Goal: Information Seeking & Learning: Learn about a topic

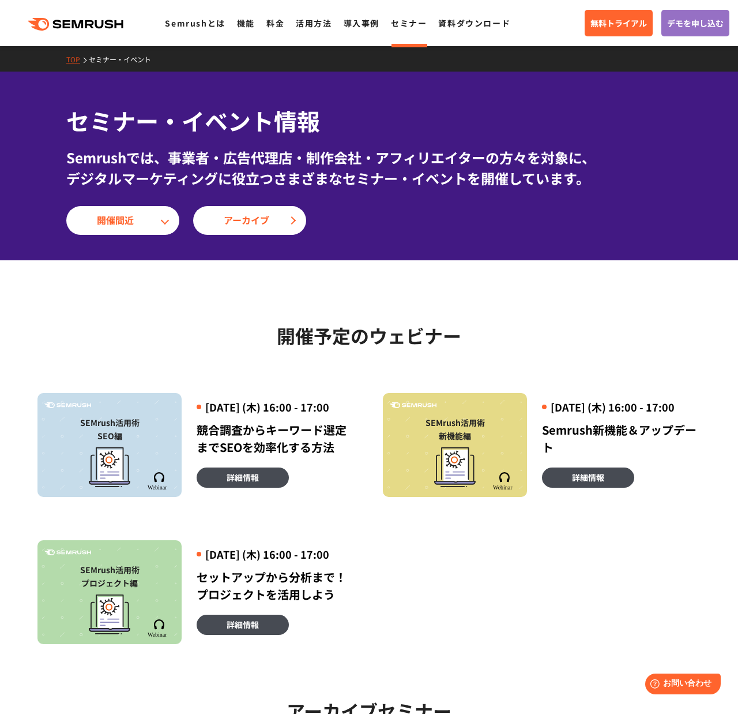
scroll to position [37, 0]
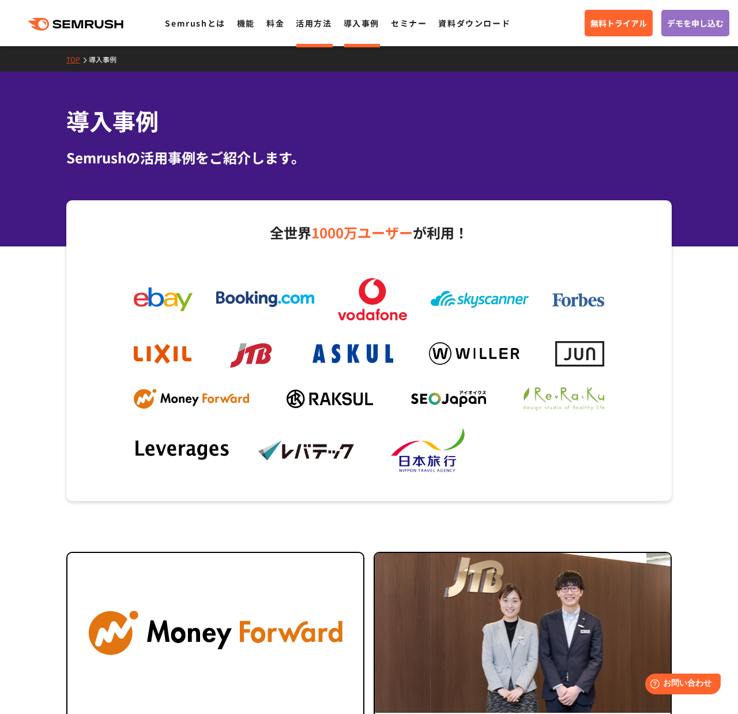
click at [310, 26] on link "活用方法" at bounding box center [314, 23] width 36 height 12
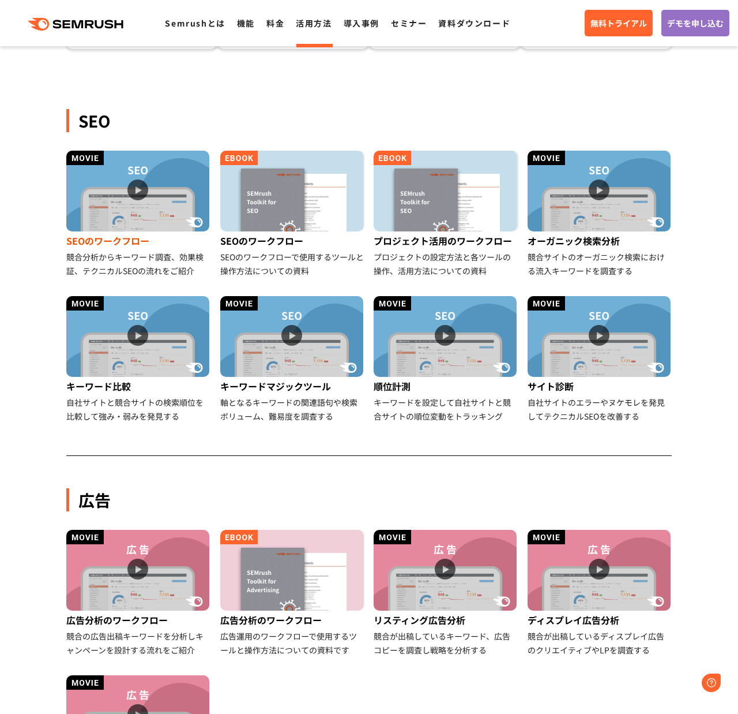
scroll to position [224, 0]
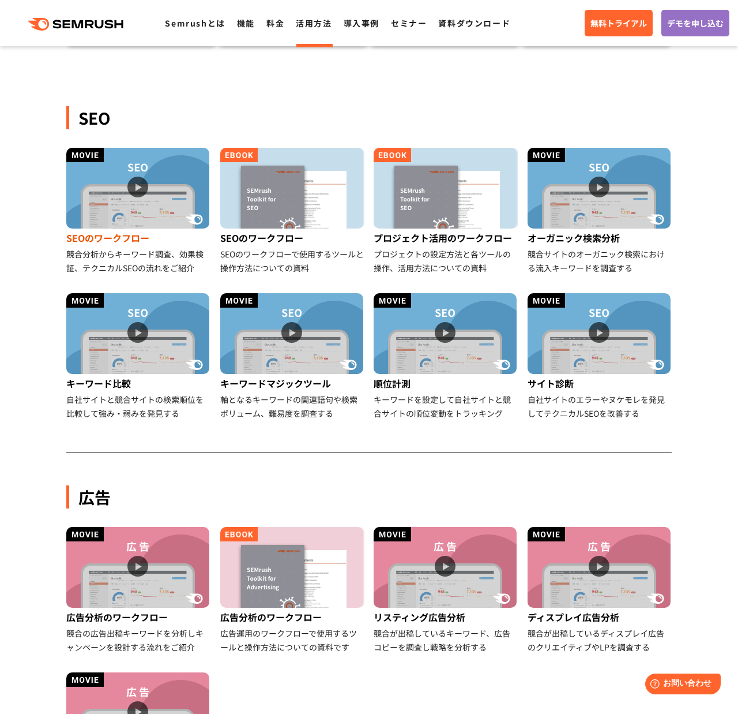
click at [159, 196] on img at bounding box center [137, 188] width 143 height 81
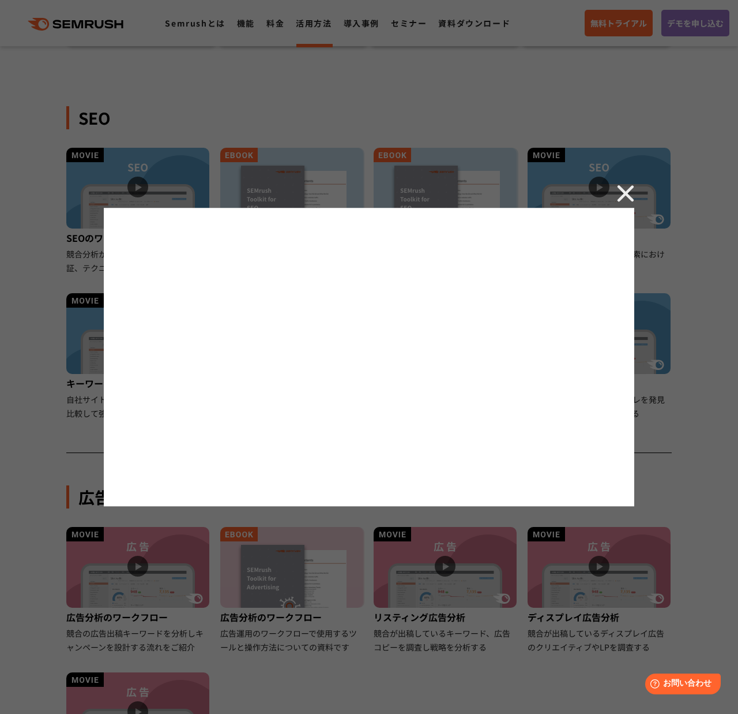
click at [629, 197] on img at bounding box center [625, 193] width 17 height 17
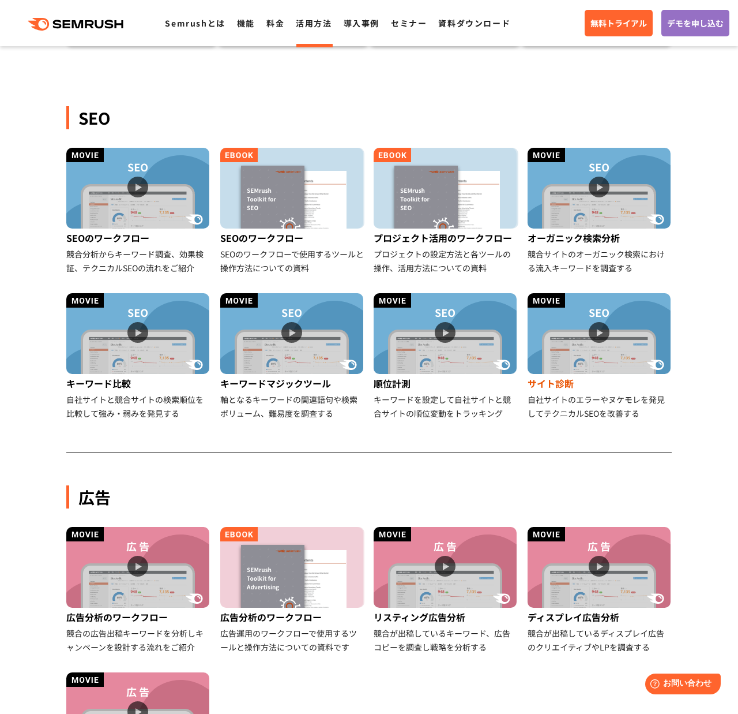
click at [550, 341] on img at bounding box center [599, 333] width 143 height 81
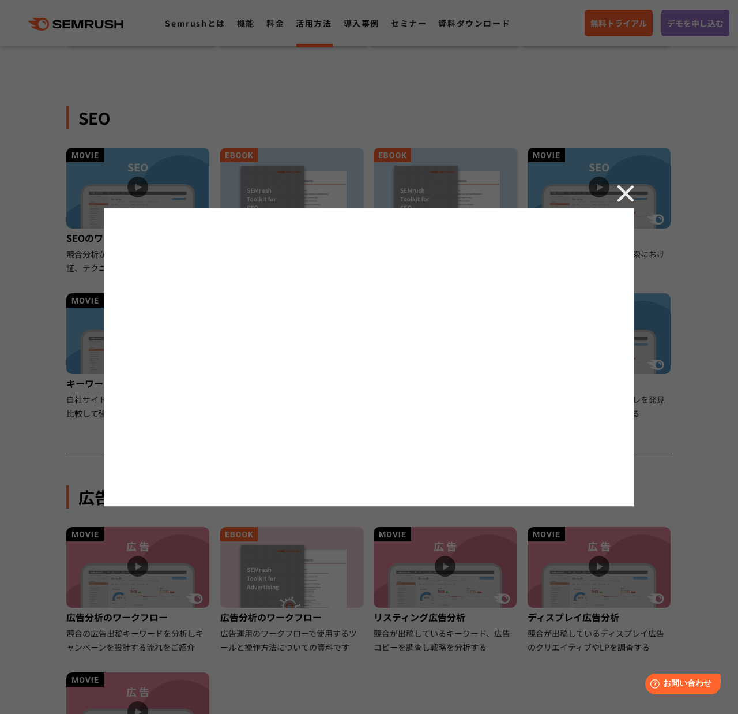
click at [633, 193] on img at bounding box center [625, 193] width 17 height 17
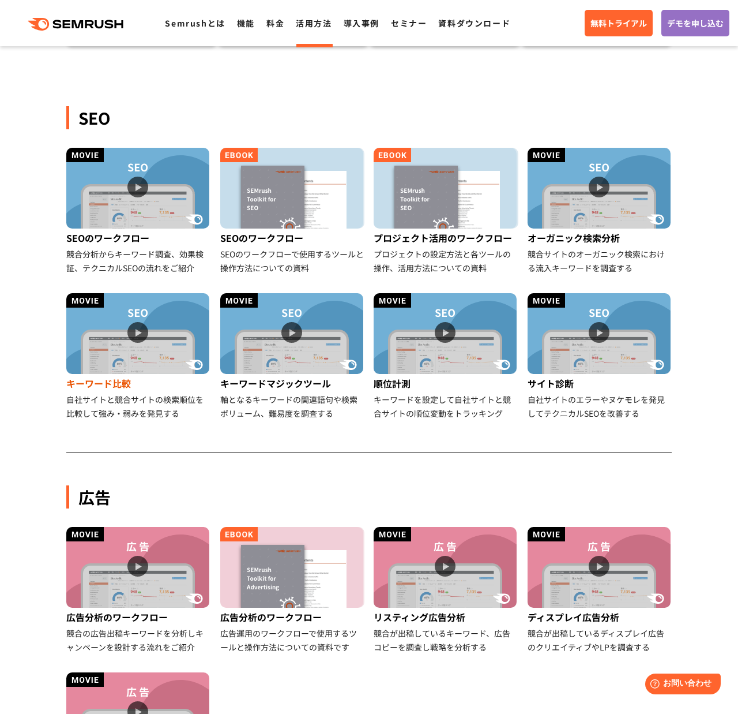
click at [180, 344] on img at bounding box center [137, 333] width 143 height 81
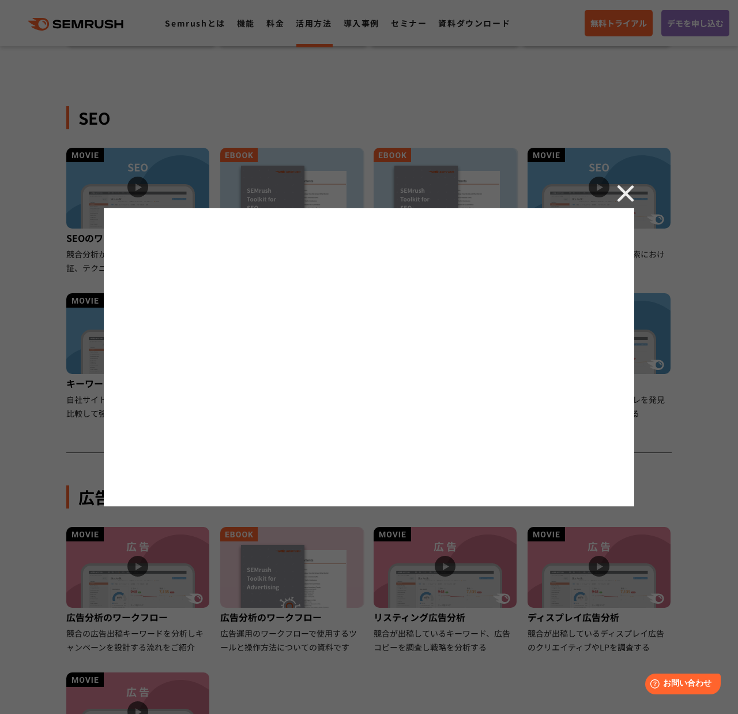
click at [626, 193] on img at bounding box center [625, 193] width 17 height 17
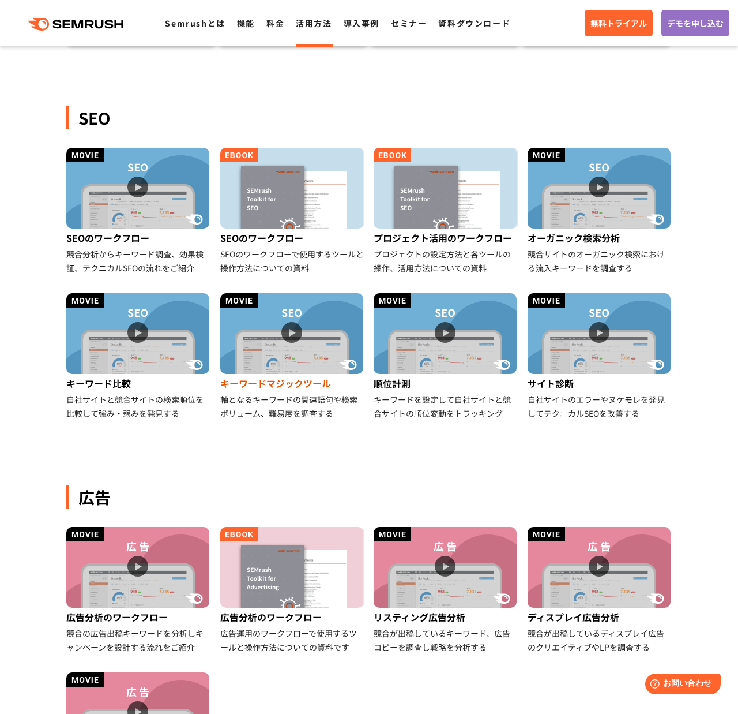
click at [262, 355] on img at bounding box center [291, 333] width 143 height 81
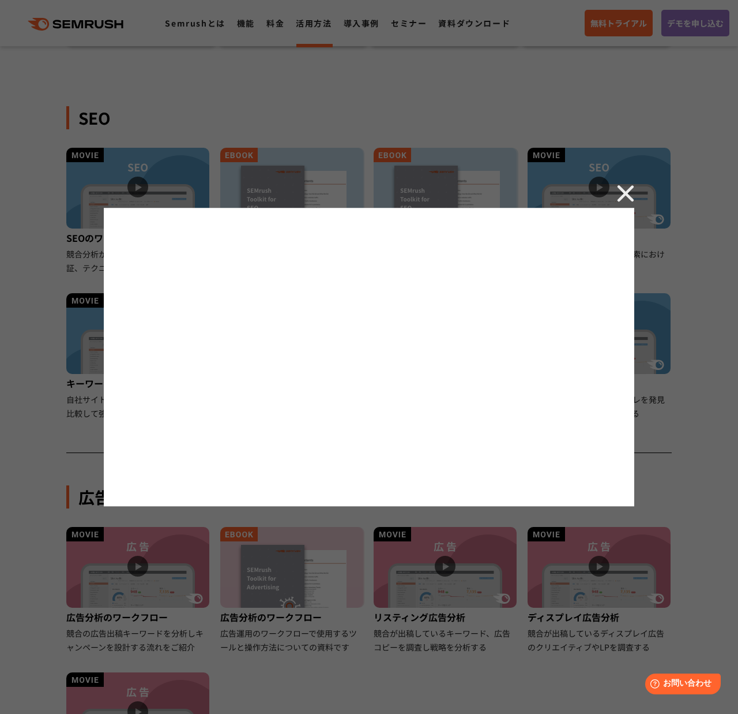
click at [624, 190] on img at bounding box center [625, 193] width 17 height 17
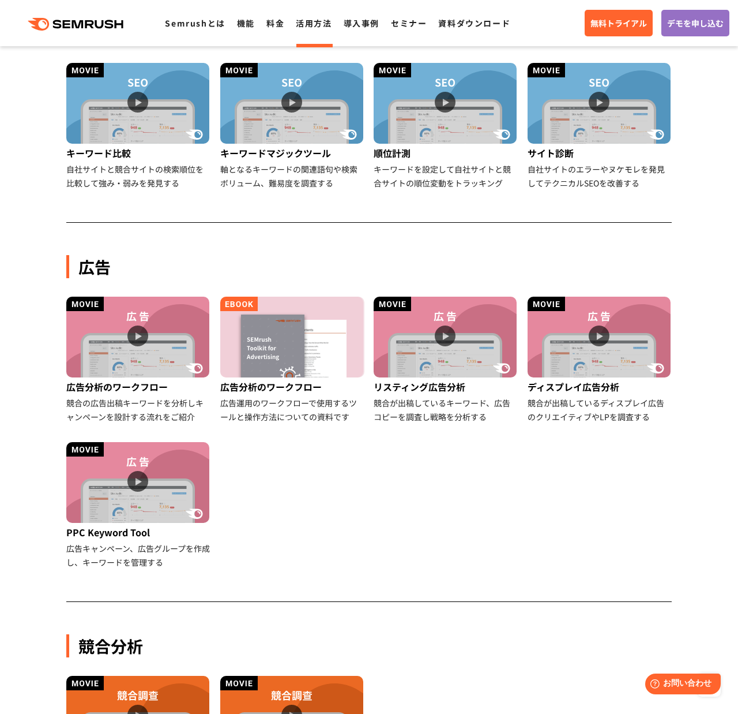
scroll to position [451, 0]
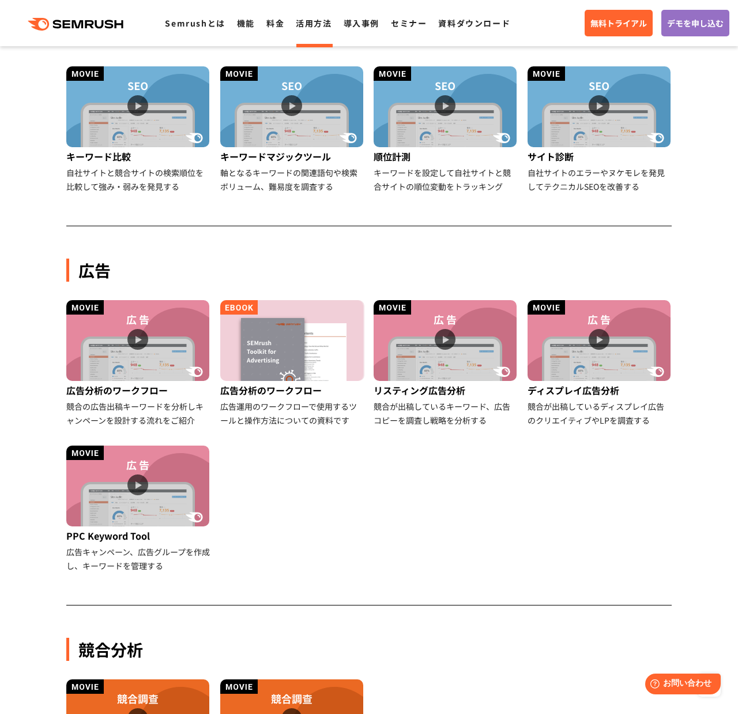
click at [459, 325] on img at bounding box center [445, 340] width 143 height 81
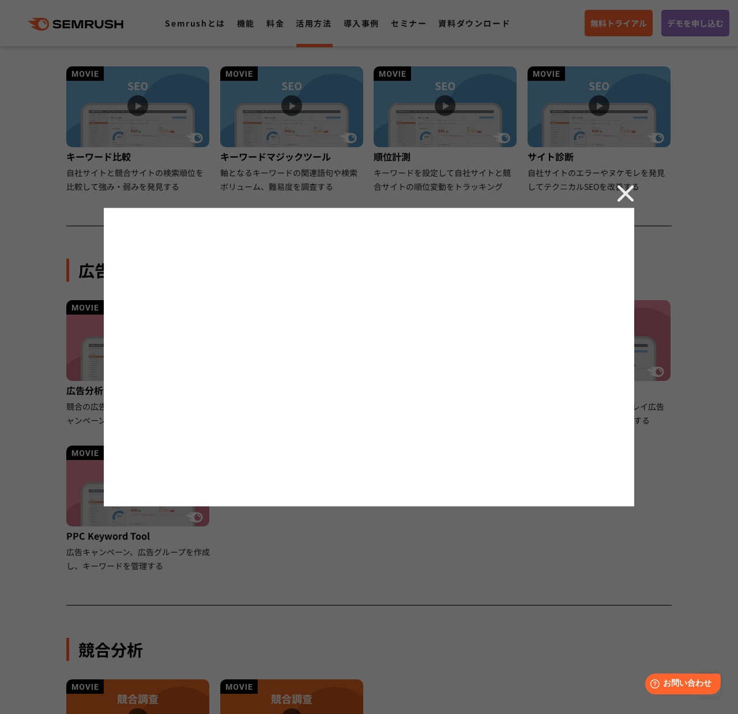
click at [626, 202] on div at bounding box center [369, 357] width 738 height 714
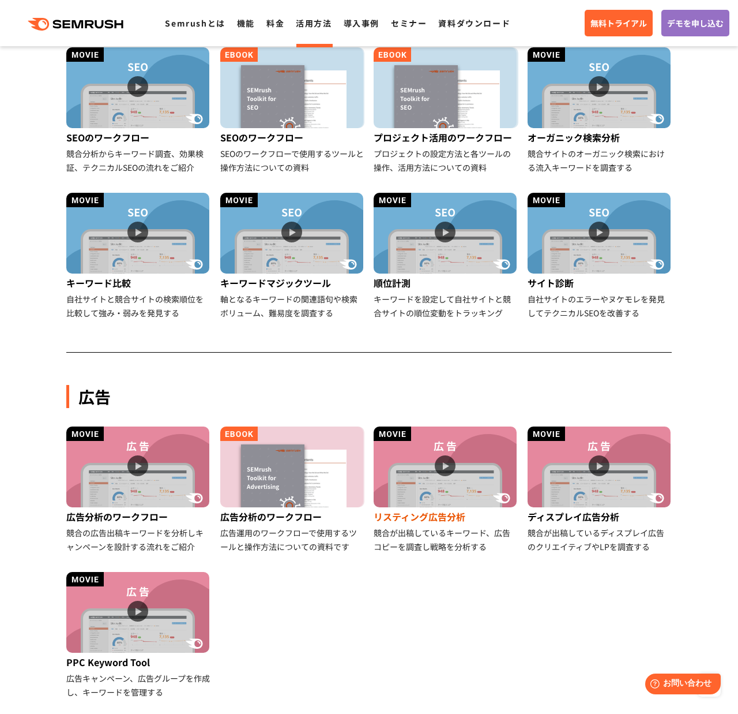
scroll to position [307, 0]
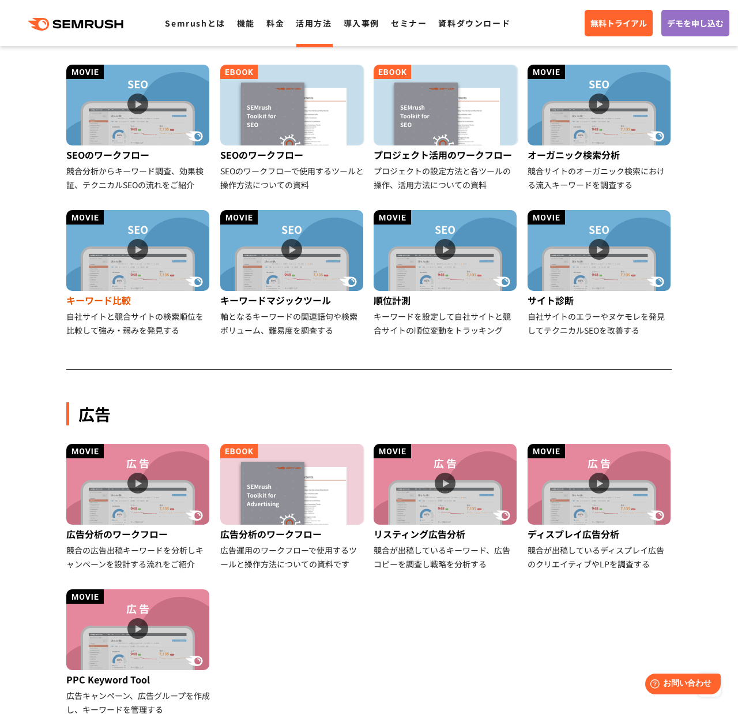
click at [107, 277] on img at bounding box center [137, 250] width 143 height 81
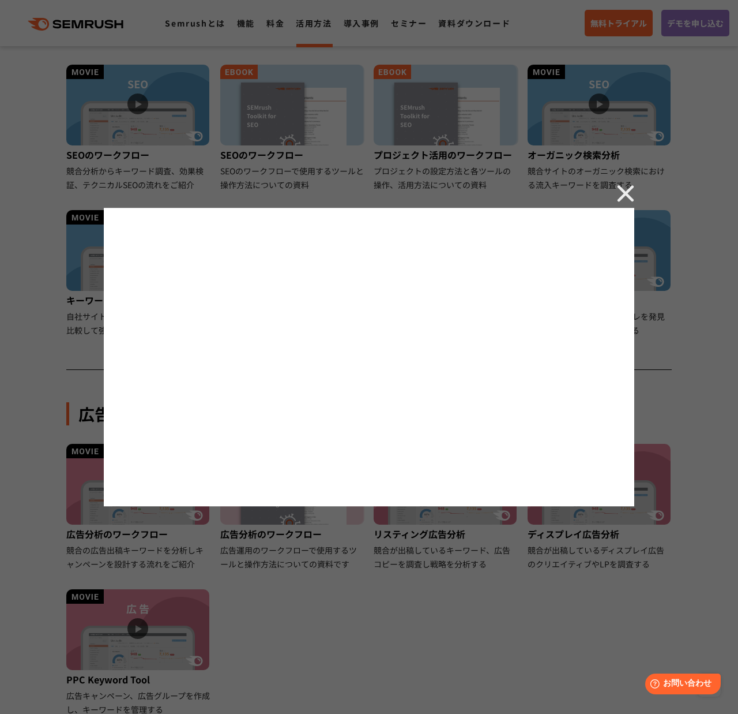
click at [640, 199] on div at bounding box center [369, 357] width 738 height 714
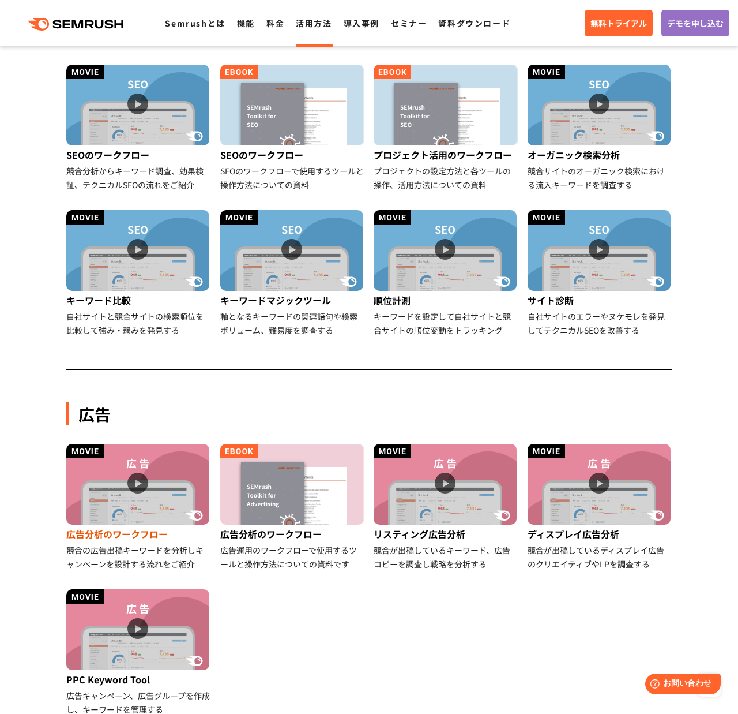
click at [119, 520] on img at bounding box center [137, 484] width 143 height 81
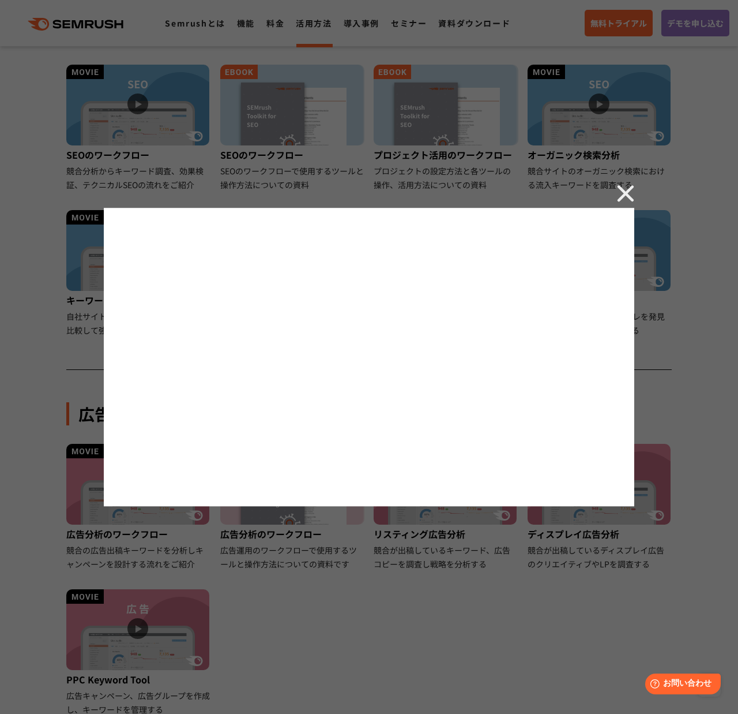
scroll to position [306, 0]
click at [372, 524] on div at bounding box center [369, 357] width 738 height 714
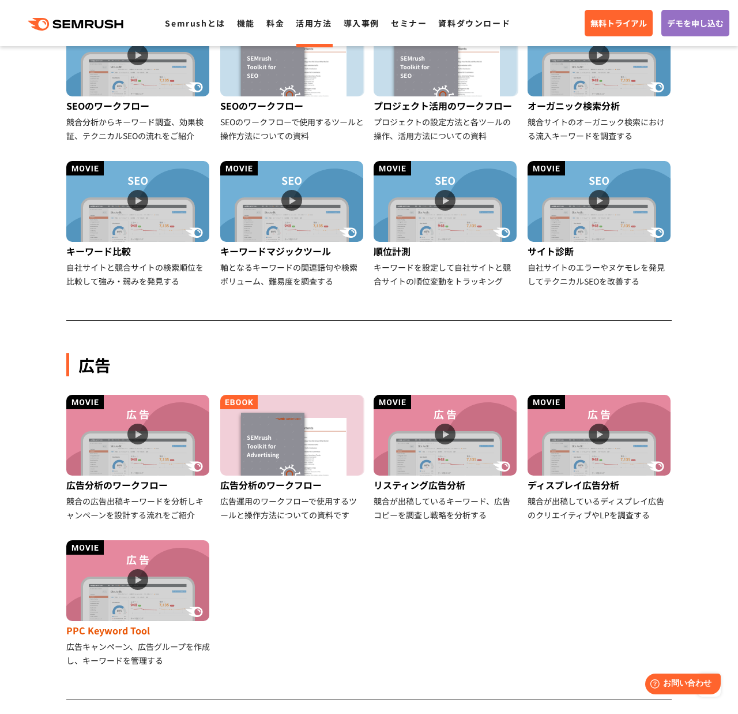
scroll to position [365, 0]
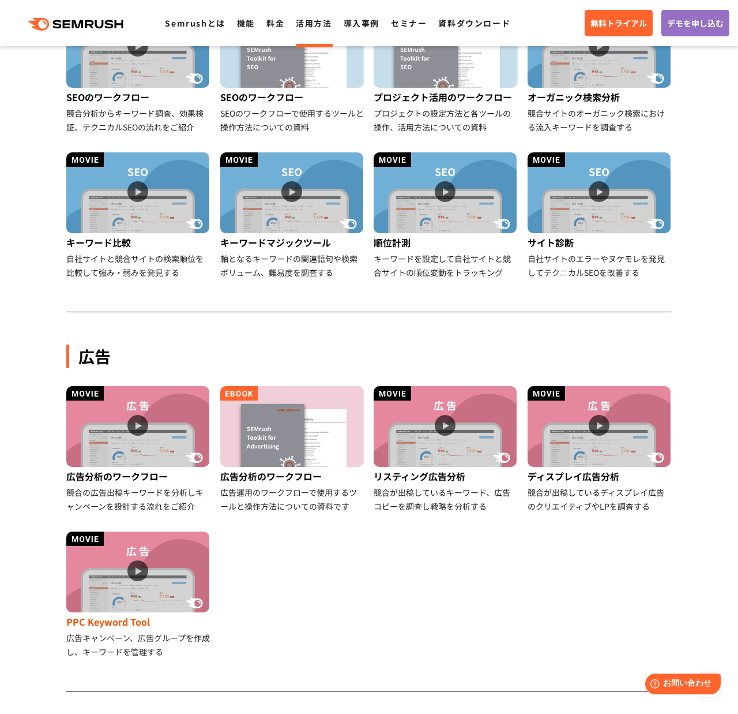
click at [143, 598] on img at bounding box center [137, 571] width 143 height 81
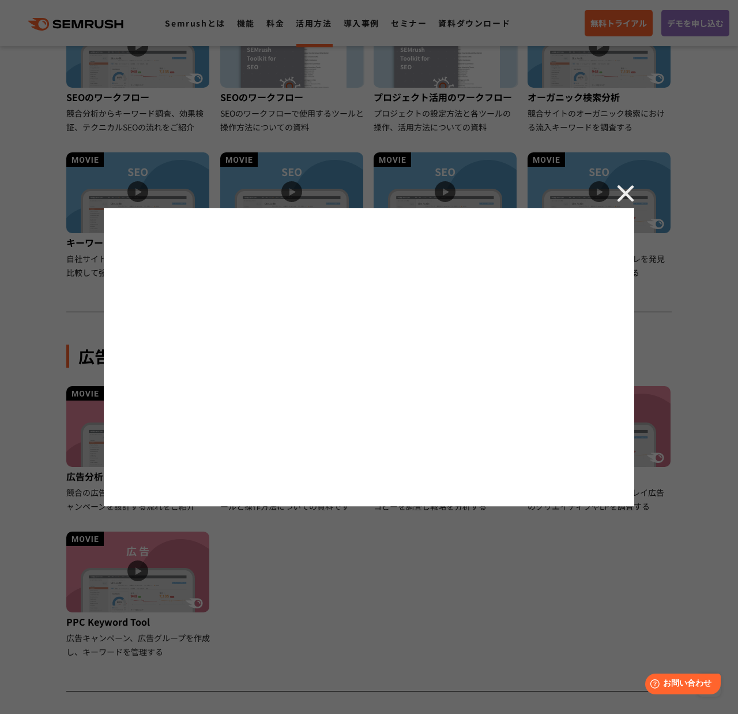
click at [615, 197] on div at bounding box center [369, 357] width 738 height 714
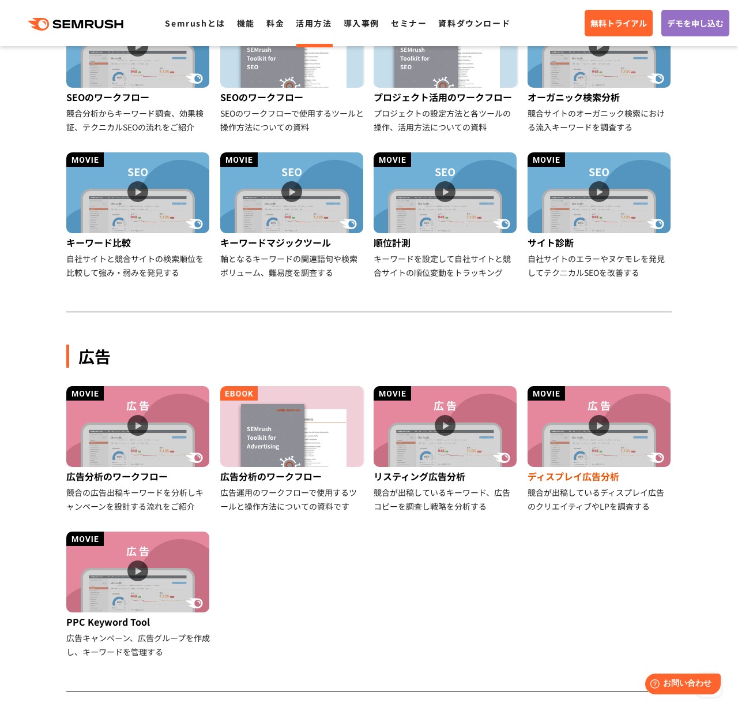
click at [592, 452] on img at bounding box center [599, 426] width 143 height 81
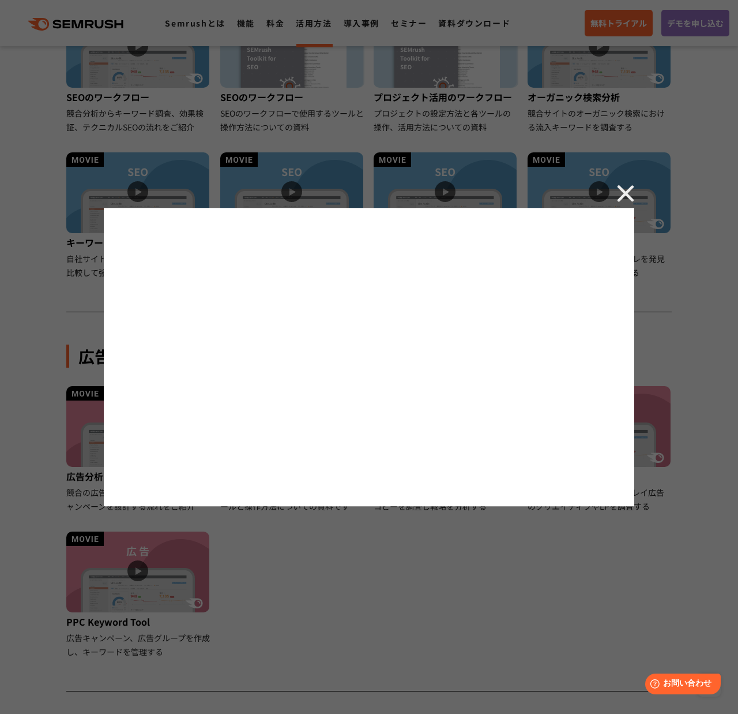
click at [632, 200] on img at bounding box center [625, 193] width 17 height 17
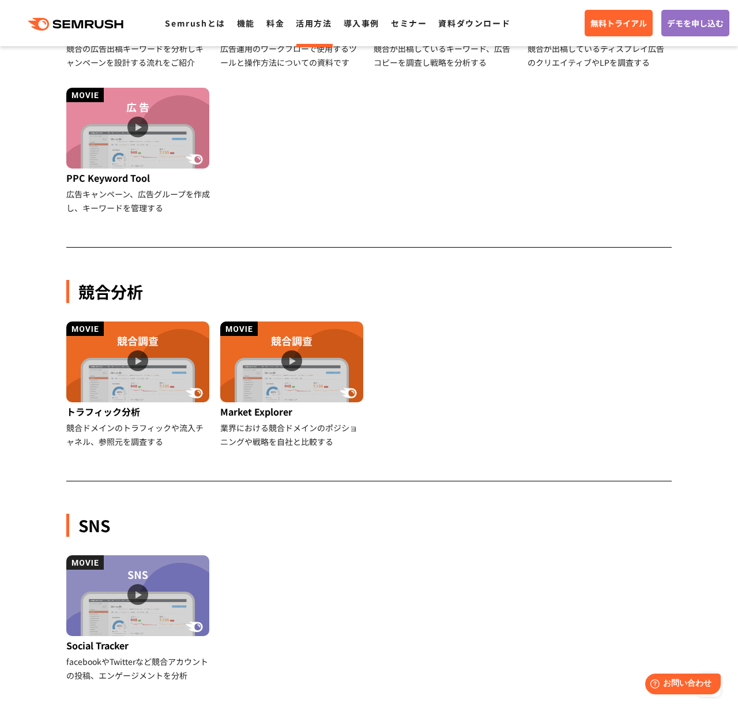
scroll to position [810, 0]
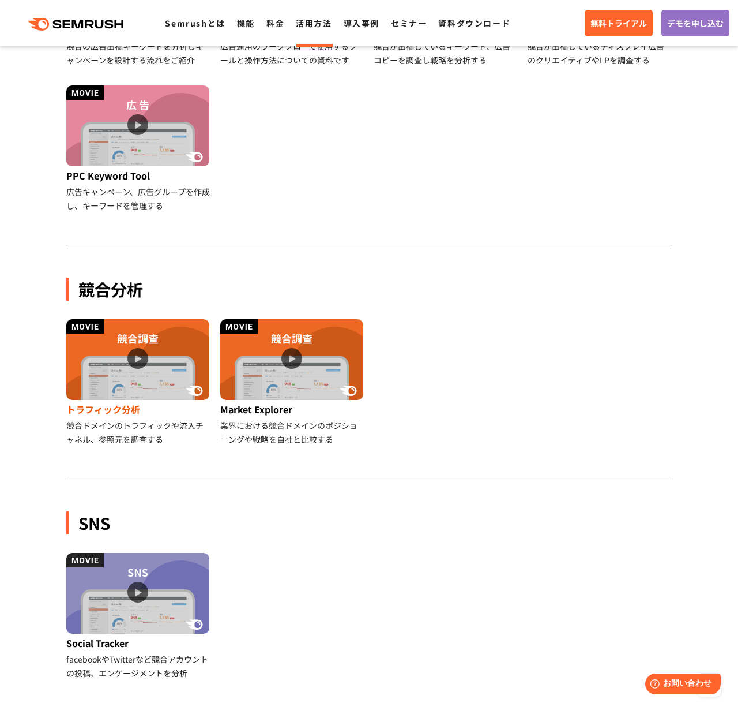
click at [147, 366] on img at bounding box center [137, 359] width 143 height 81
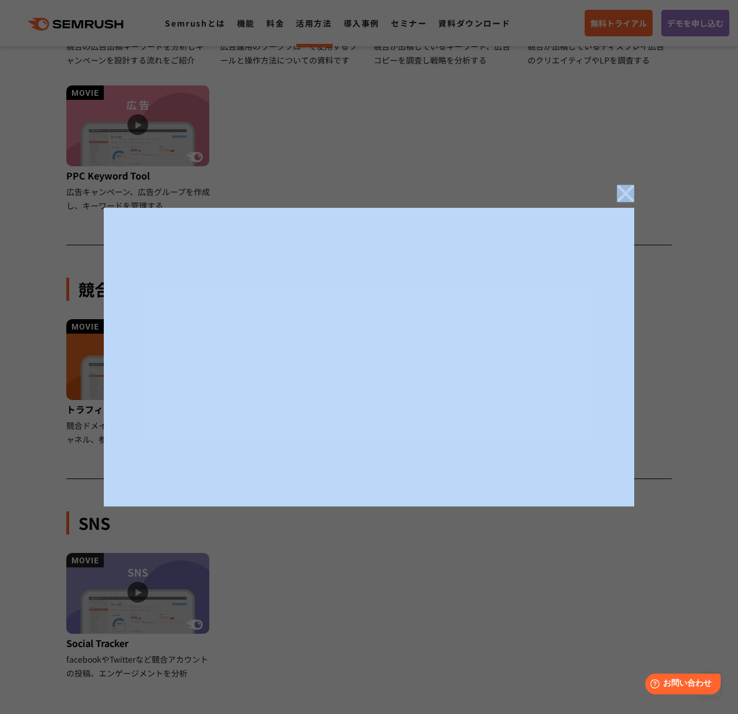
click at [633, 193] on div at bounding box center [369, 357] width 738 height 714
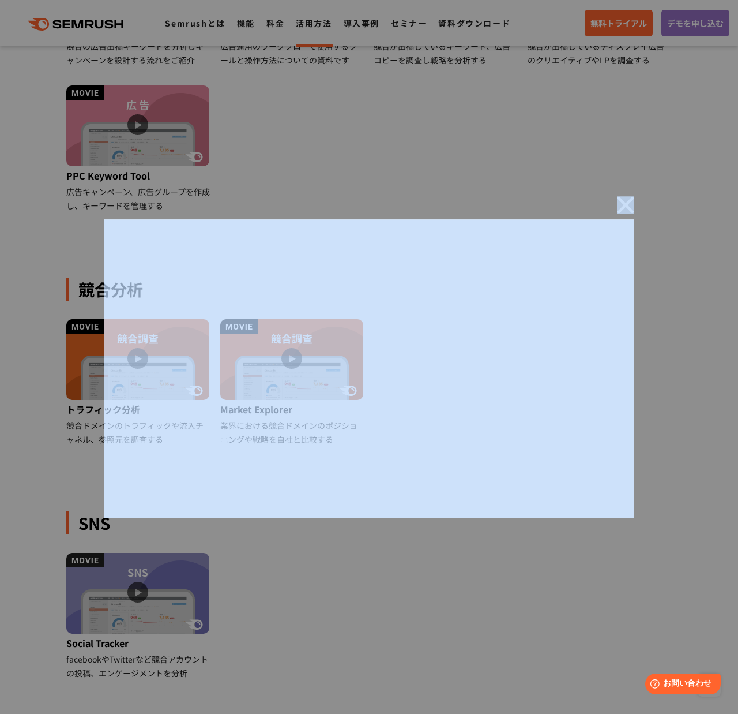
click at [632, 193] on div at bounding box center [369, 357] width 738 height 714
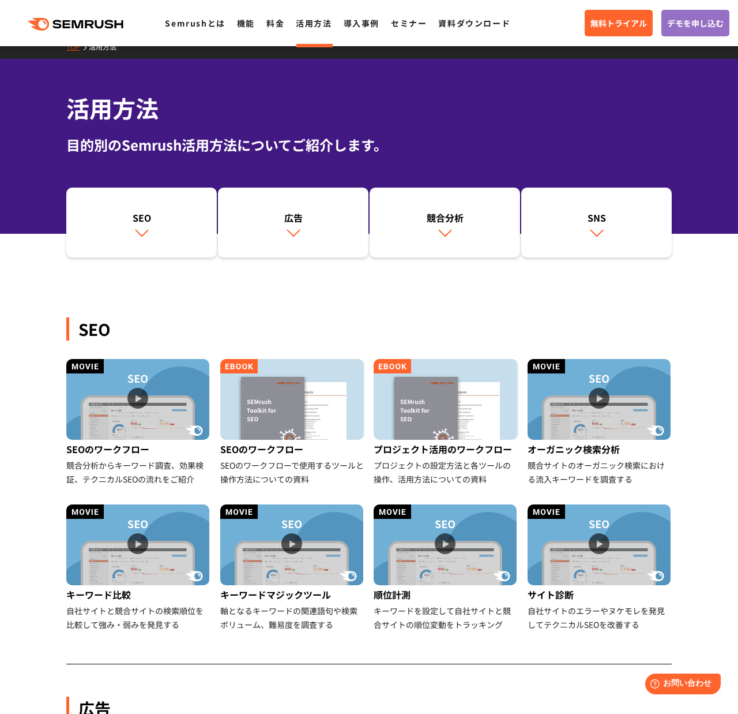
scroll to position [0, 0]
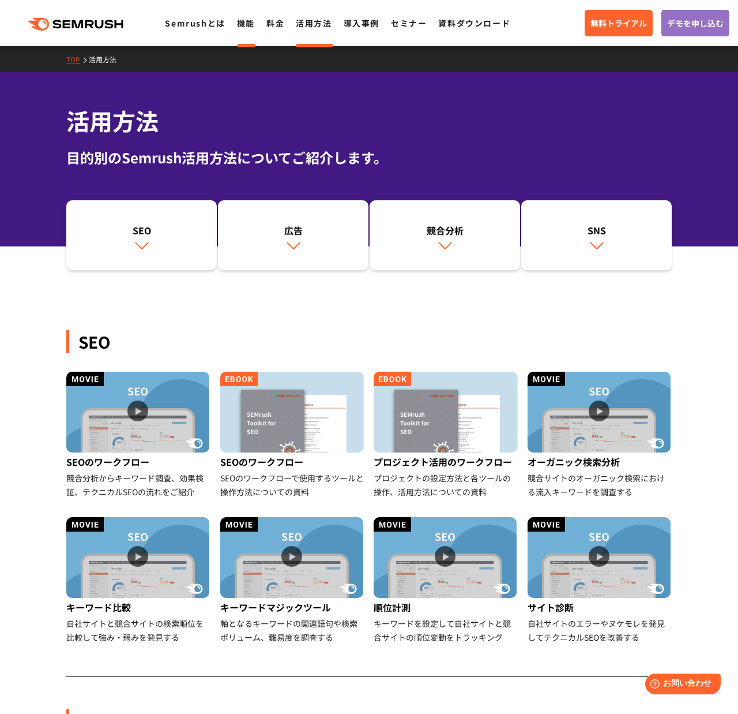
click at [241, 27] on link "機能" at bounding box center [246, 23] width 18 height 12
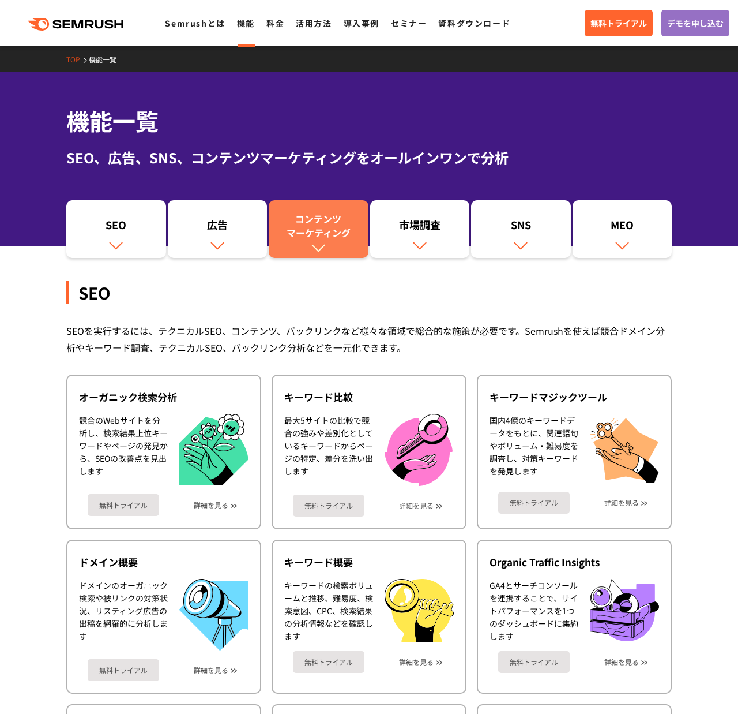
click at [319, 235] on div "コンテンツ マーケティング" at bounding box center [319, 226] width 88 height 28
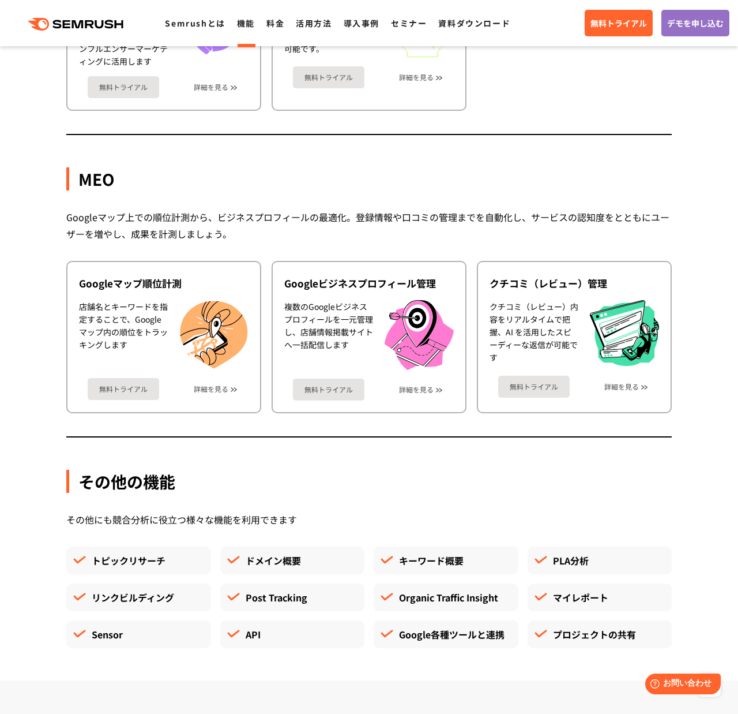
scroll to position [2780, 0]
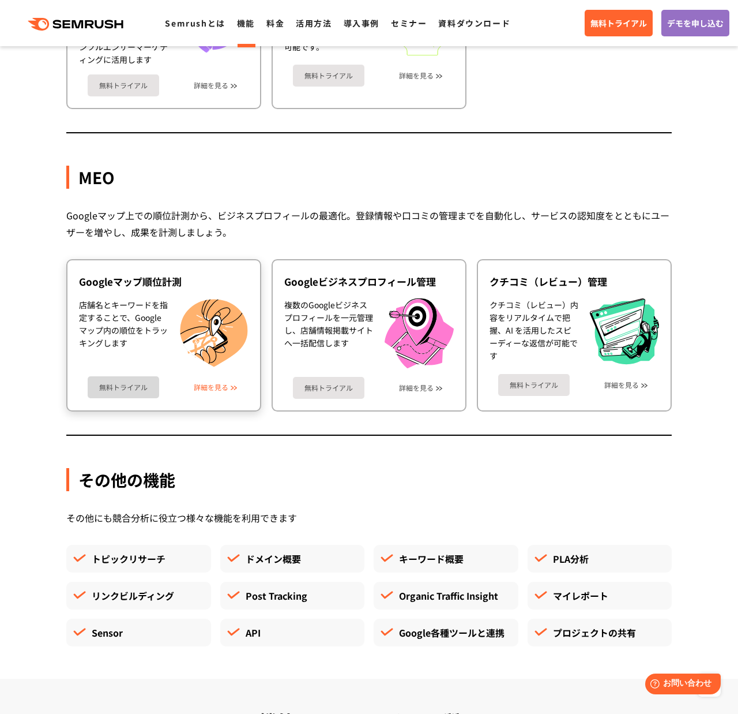
click at [216, 389] on link "詳細を見る" at bounding box center [211, 387] width 35 height 8
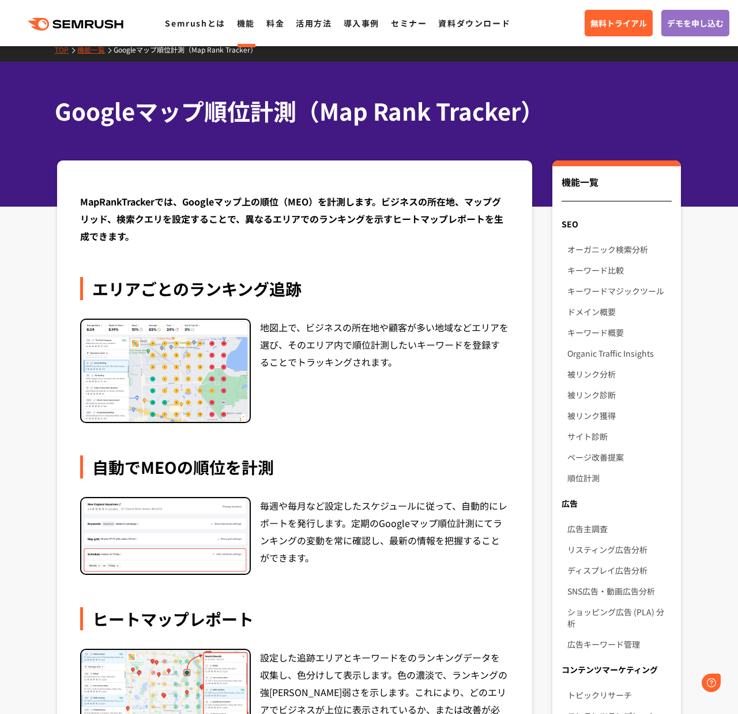
scroll to position [16, 0]
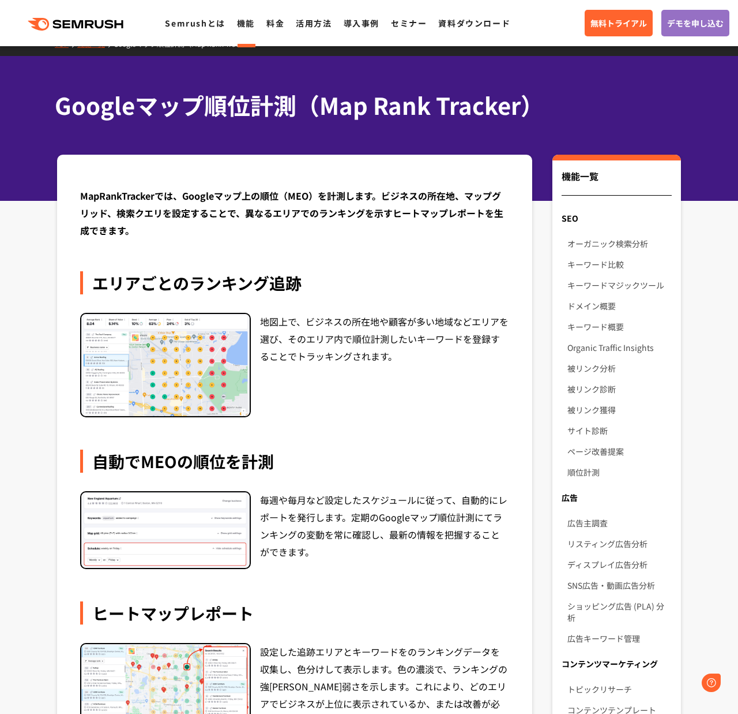
click at [202, 348] on img at bounding box center [165, 365] width 168 height 103
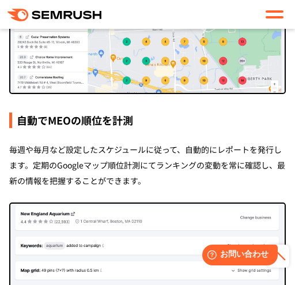
scroll to position [400, 0]
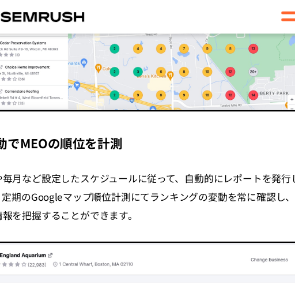
click at [160, 97] on div "MapRankTrackerでは、Googleマップ上の順位（MEO）を計測します。ビジネスの所在地、マップグリッド、検索クエリを設定することで、異なるエリア…" at bounding box center [147, 195] width 277 height 822
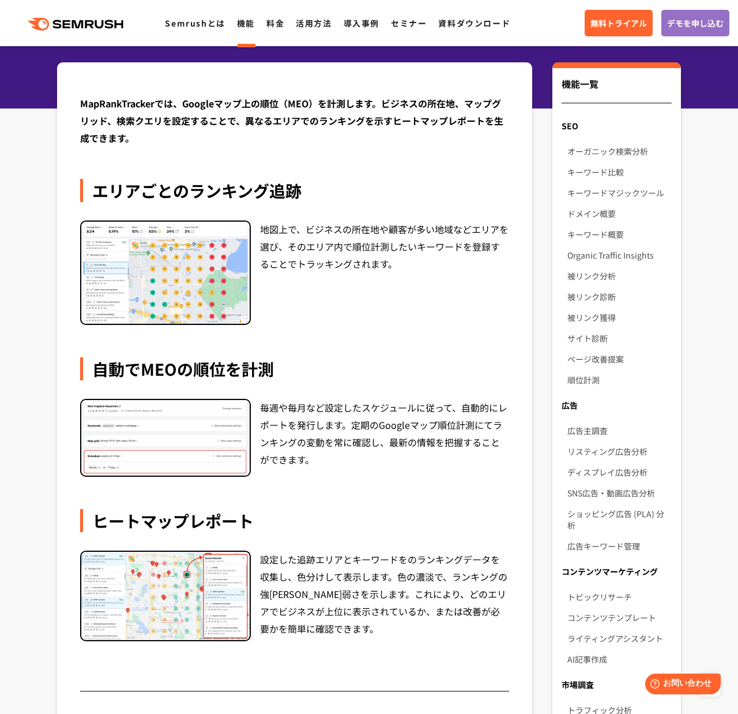
scroll to position [0, 0]
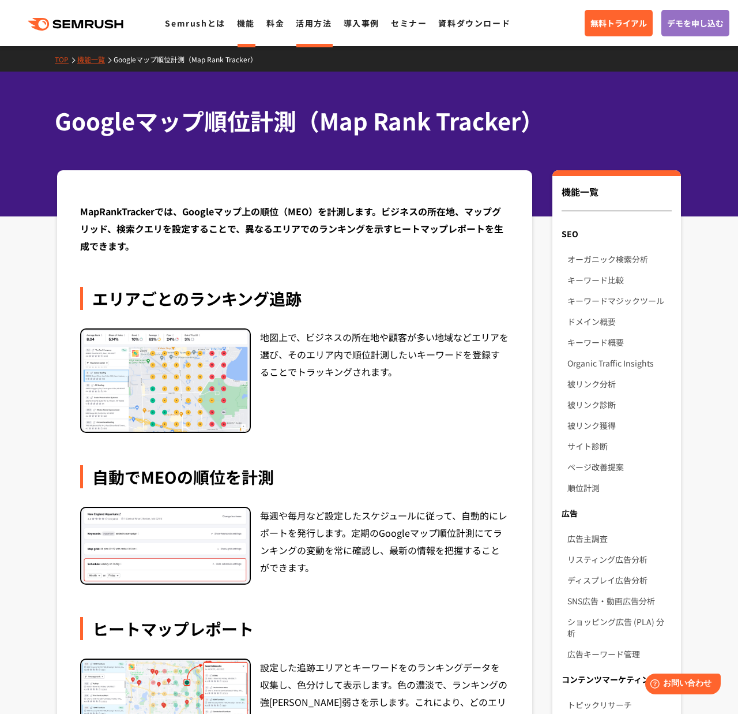
click at [309, 28] on link "活用方法" at bounding box center [314, 23] width 36 height 12
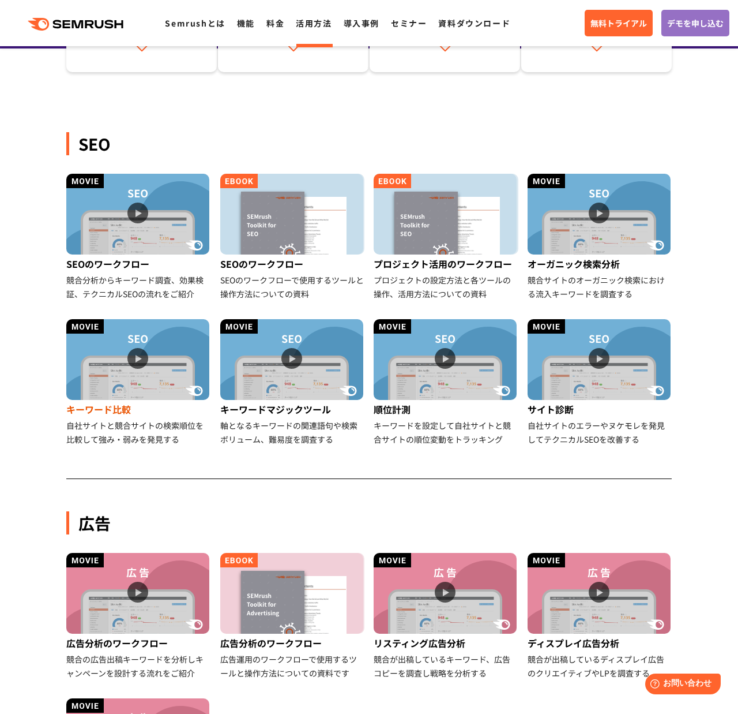
scroll to position [194, 0]
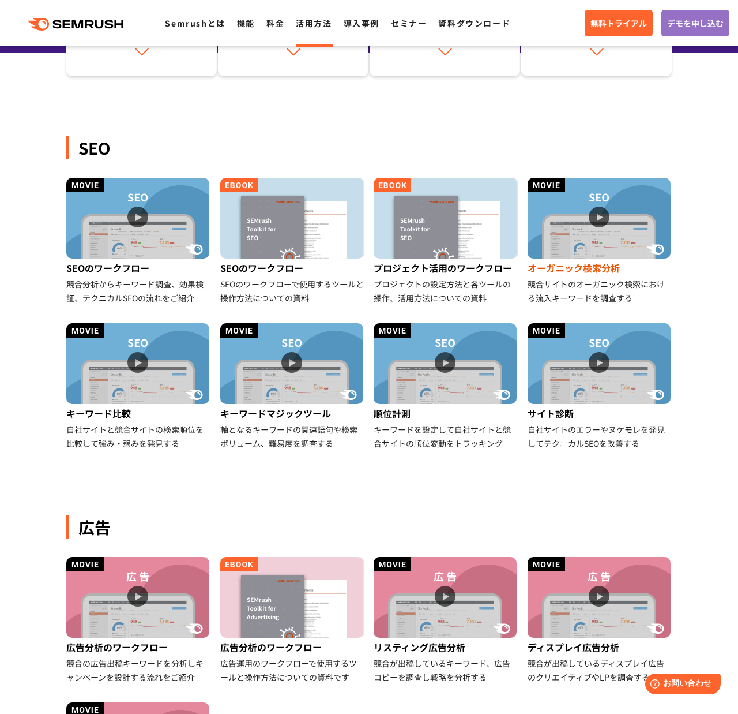
click at [575, 242] on img at bounding box center [599, 218] width 143 height 81
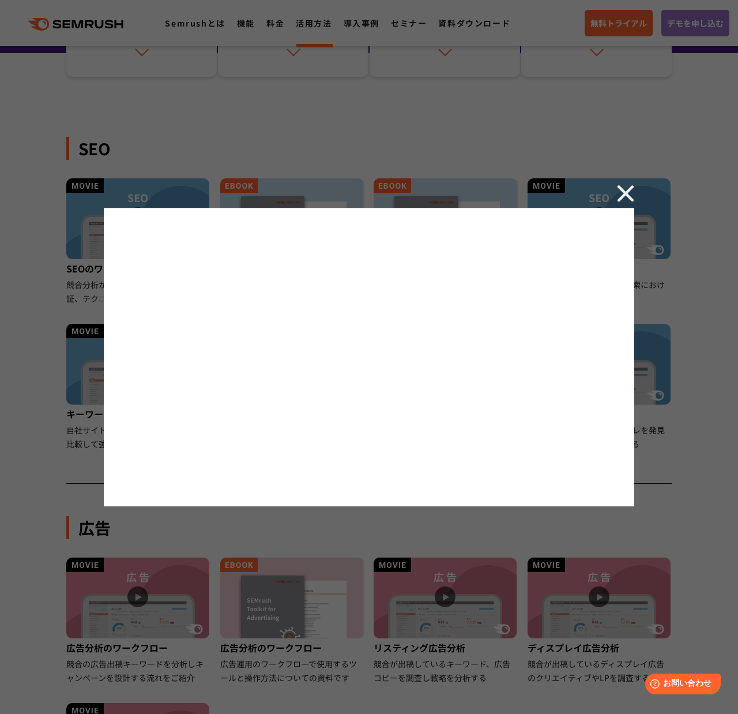
scroll to position [194, 0]
click at [515, 57] on div at bounding box center [369, 357] width 738 height 714
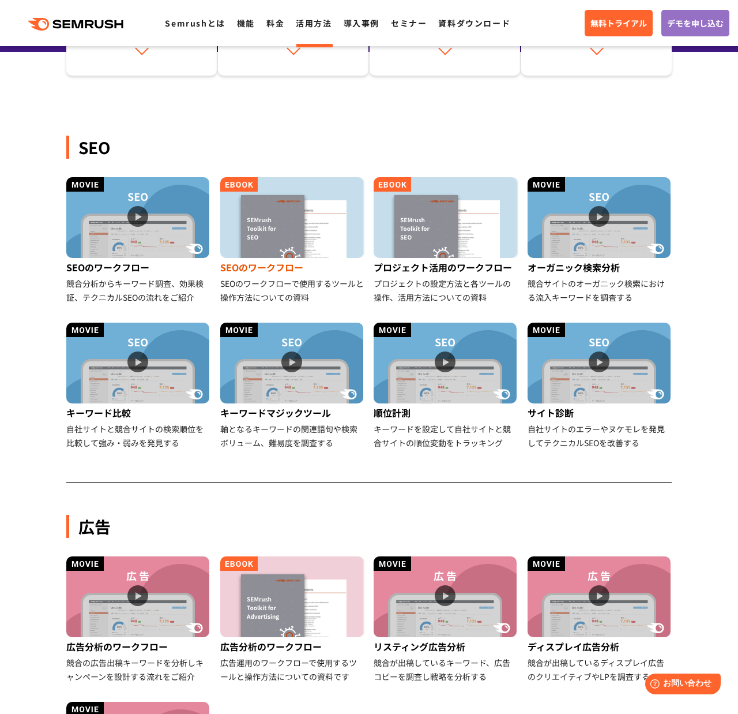
click at [287, 235] on img at bounding box center [291, 217] width 143 height 81
click at [416, 211] on img at bounding box center [445, 217] width 143 height 81
click at [157, 391] on img at bounding box center [137, 362] width 143 height 81
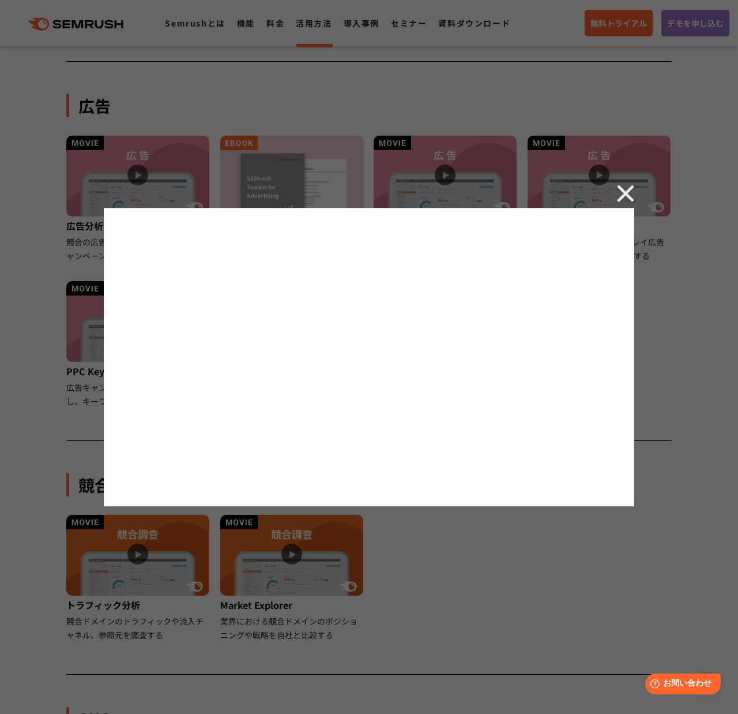
scroll to position [614, 0]
click at [629, 201] on img at bounding box center [625, 193] width 17 height 17
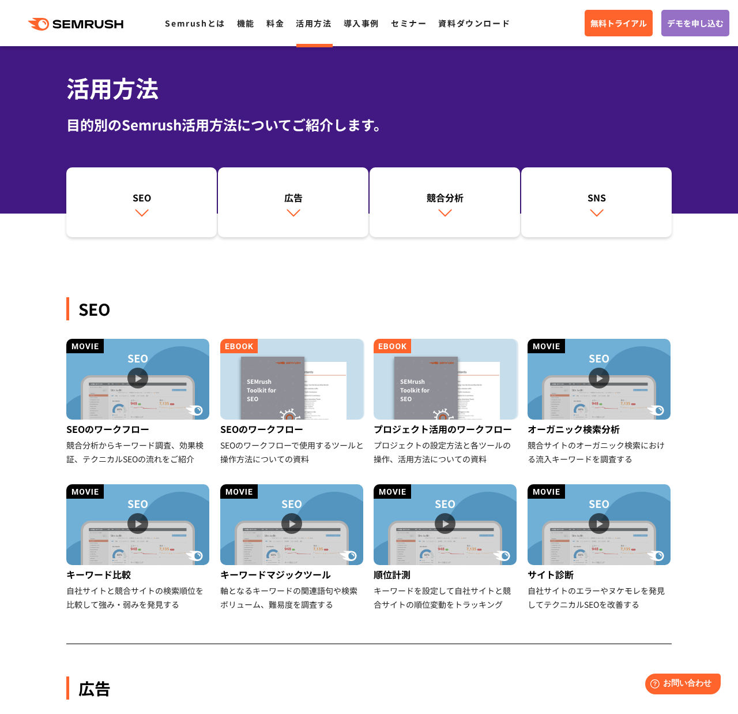
scroll to position [31, 0]
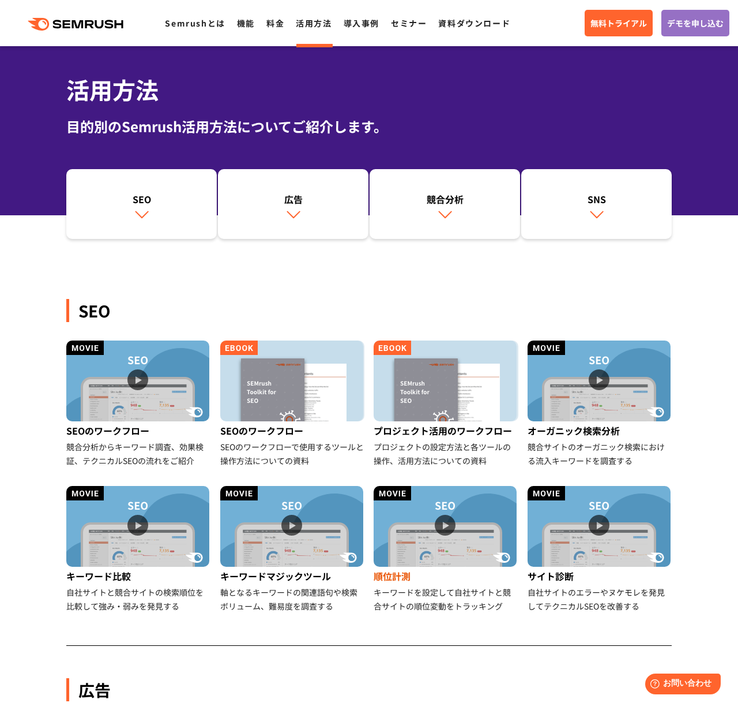
click at [442, 504] on img at bounding box center [445, 526] width 143 height 81
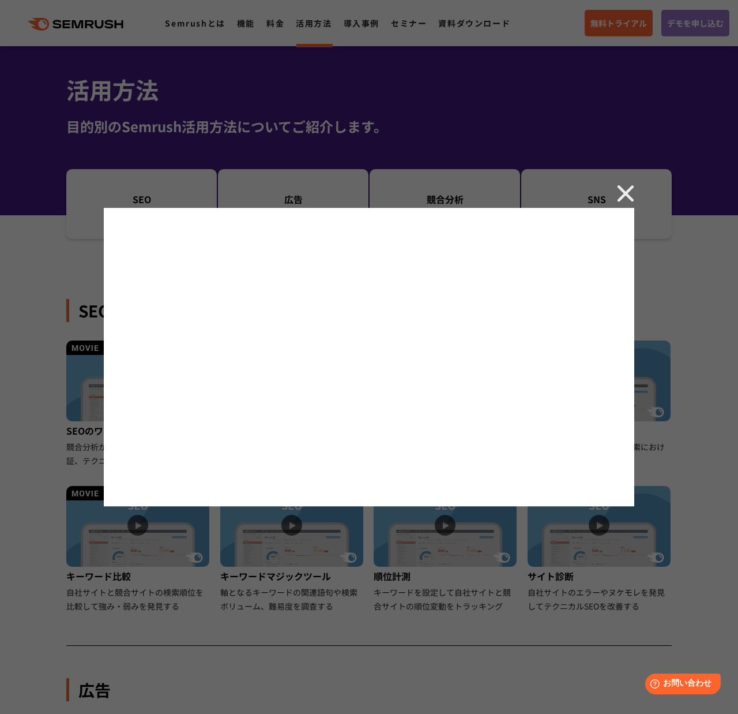
drag, startPoint x: 126, startPoint y: 70, endPoint x: 102, endPoint y: 40, distance: 38.9
click at [122, 62] on div at bounding box center [369, 357] width 738 height 714
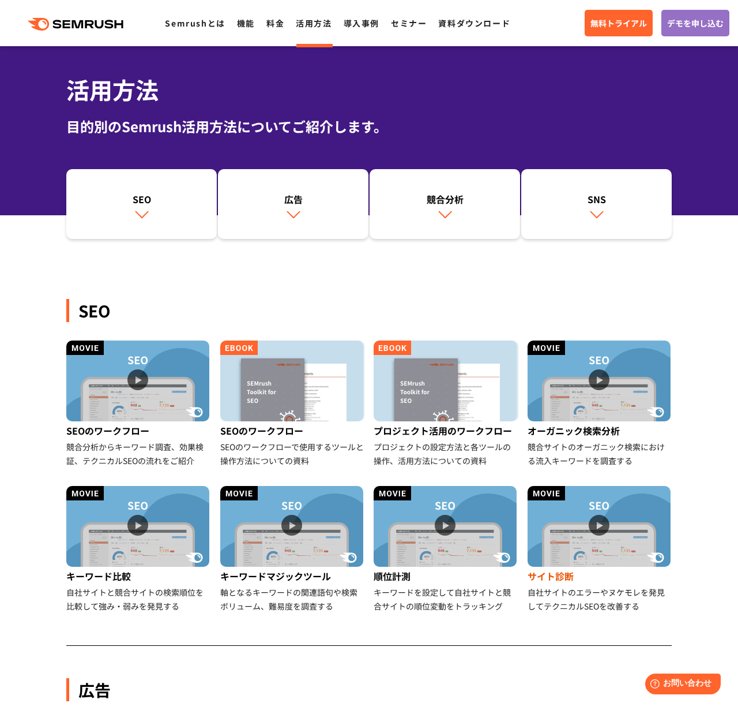
click at [601, 523] on img at bounding box center [599, 526] width 143 height 81
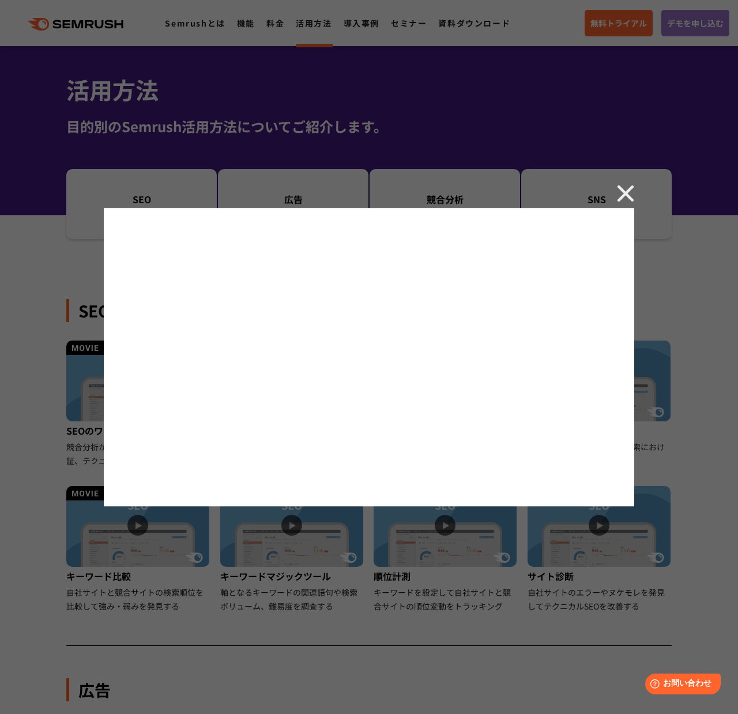
click at [622, 192] on img at bounding box center [625, 193] width 17 height 17
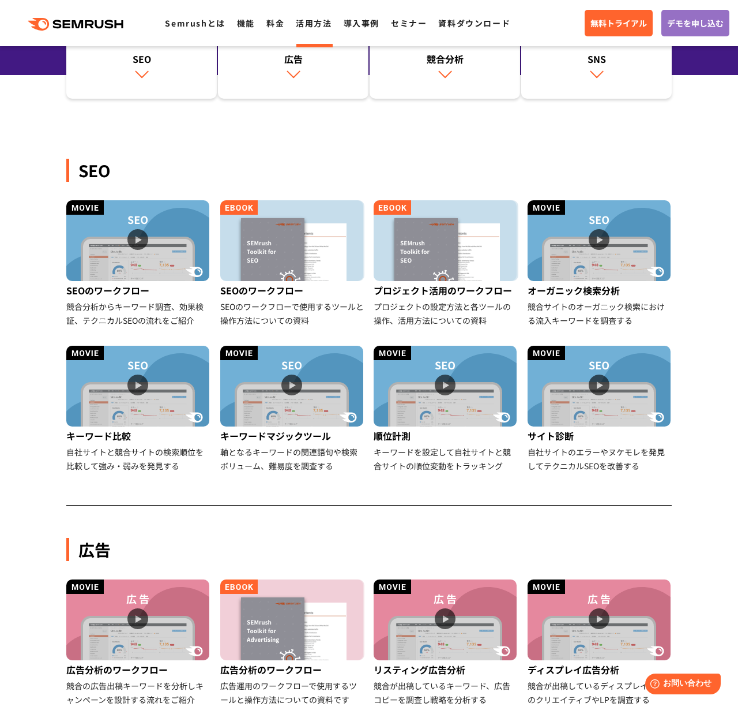
scroll to position [176, 0]
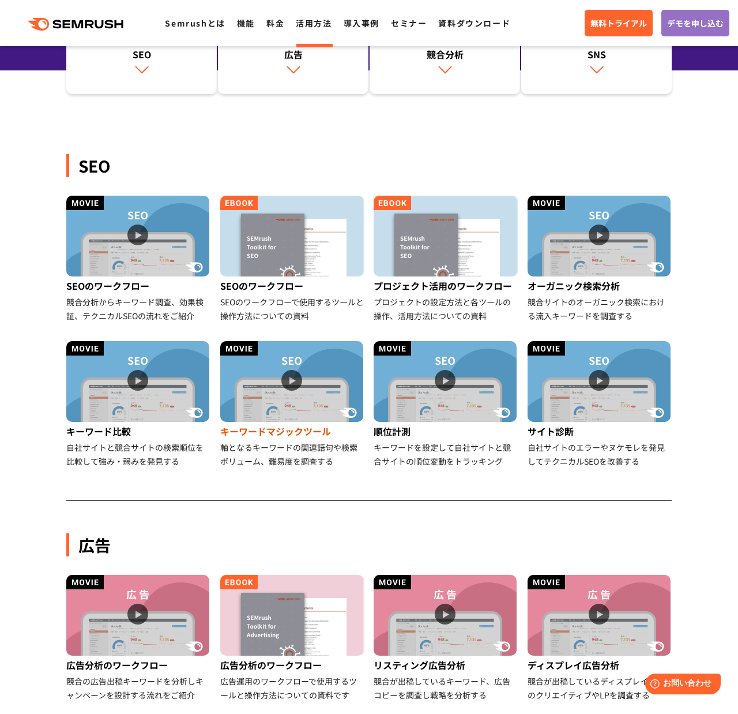
click at [309, 429] on div "キーワードマジックツール" at bounding box center [292, 431] width 145 height 18
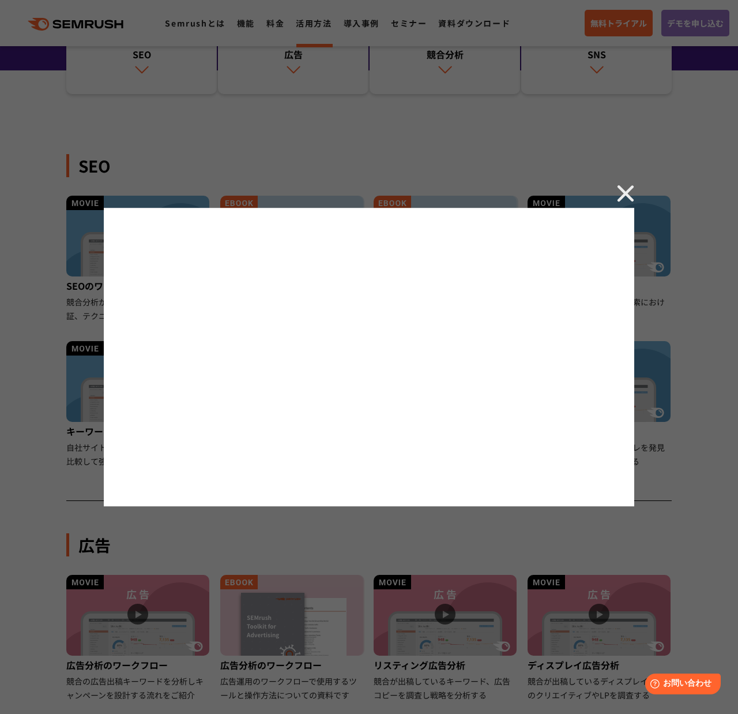
drag, startPoint x: 306, startPoint y: 132, endPoint x: 300, endPoint y: 129, distance: 7.0
click at [304, 131] on div at bounding box center [369, 357] width 738 height 714
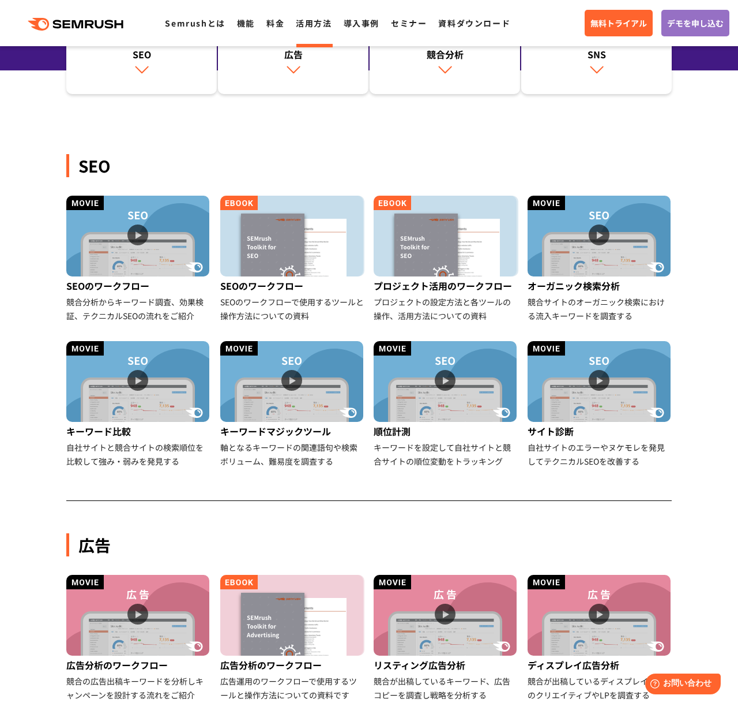
click at [103, 22] on icon ".cls {fill: #FF642D;}" at bounding box center [77, 24] width 130 height 13
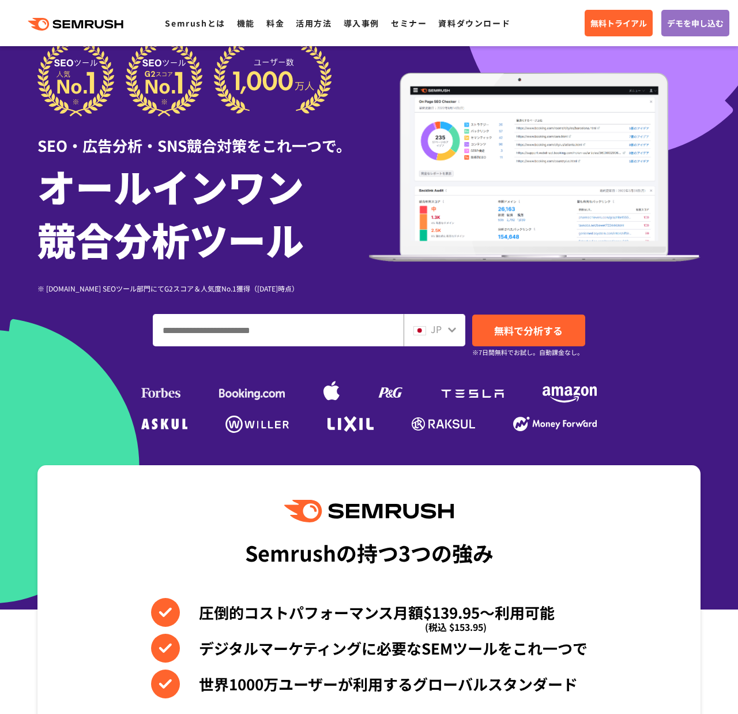
scroll to position [36, 0]
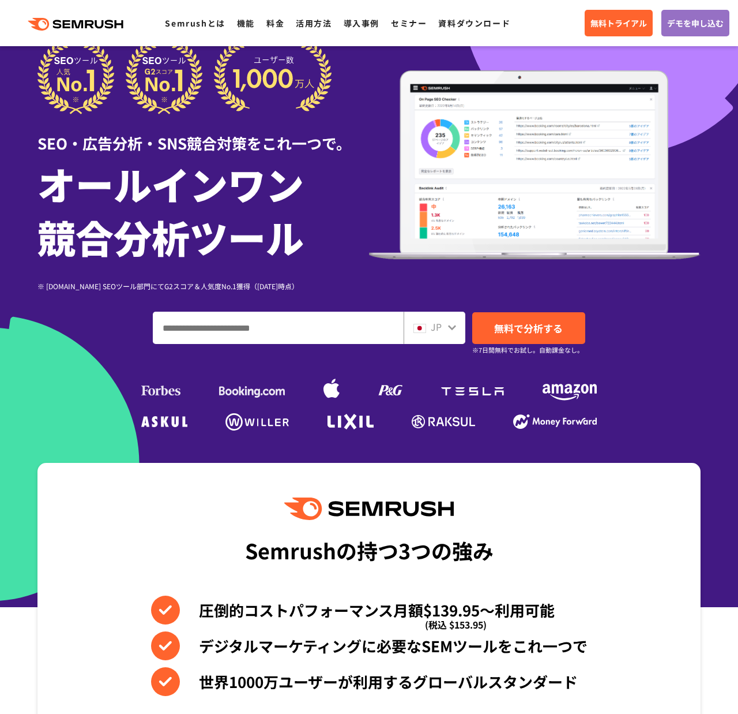
click at [299, 336] on input "ドメイン、キーワードまたはURLを入力してください" at bounding box center [278, 327] width 250 height 31
type input "**********"
click at [571, 336] on link "無料で分析する" at bounding box center [528, 328] width 113 height 32
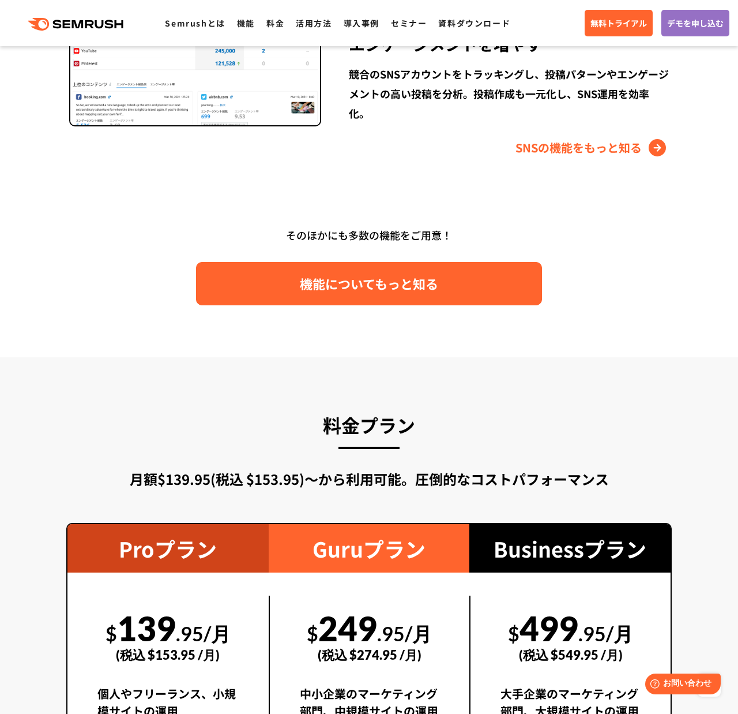
scroll to position [1660, 0]
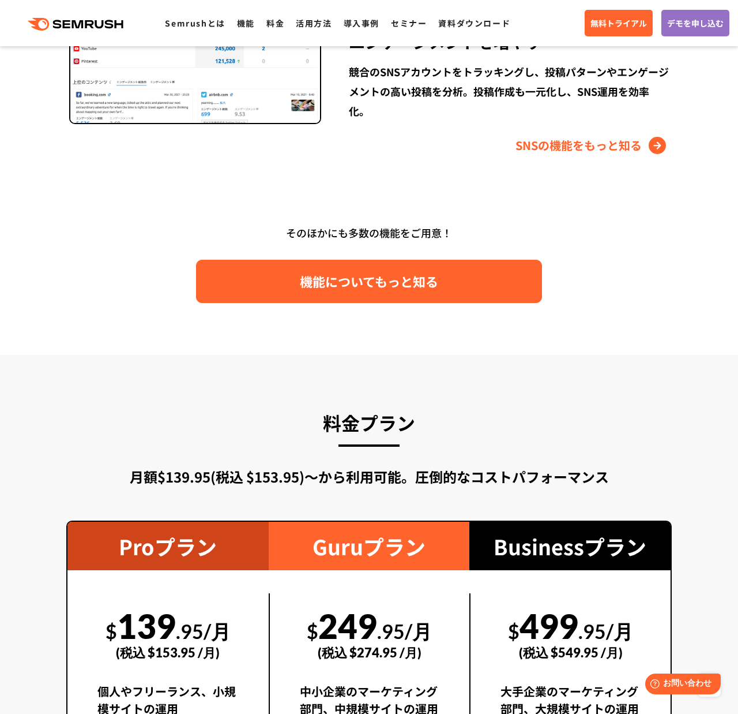
click at [339, 276] on span "機能についてもっと知る" at bounding box center [369, 281] width 138 height 20
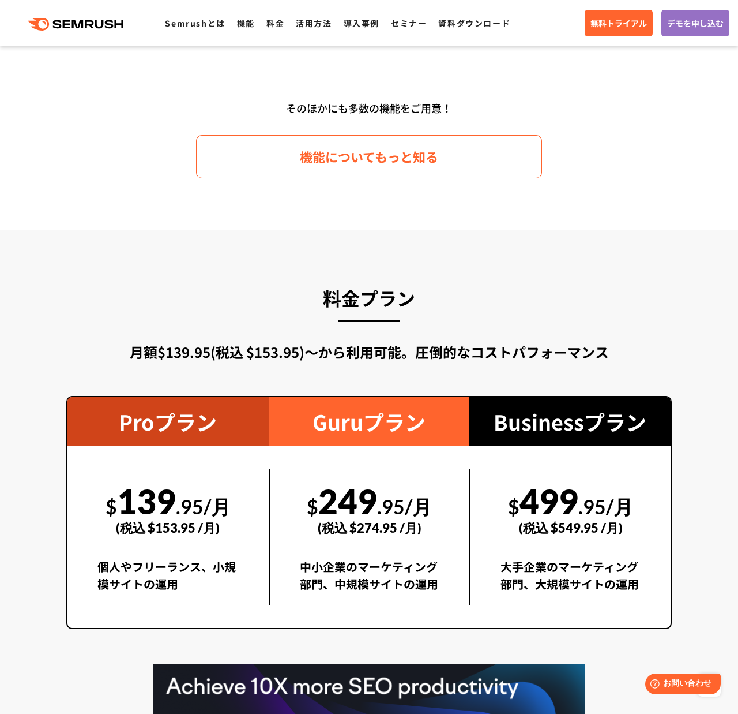
scroll to position [1771, 0]
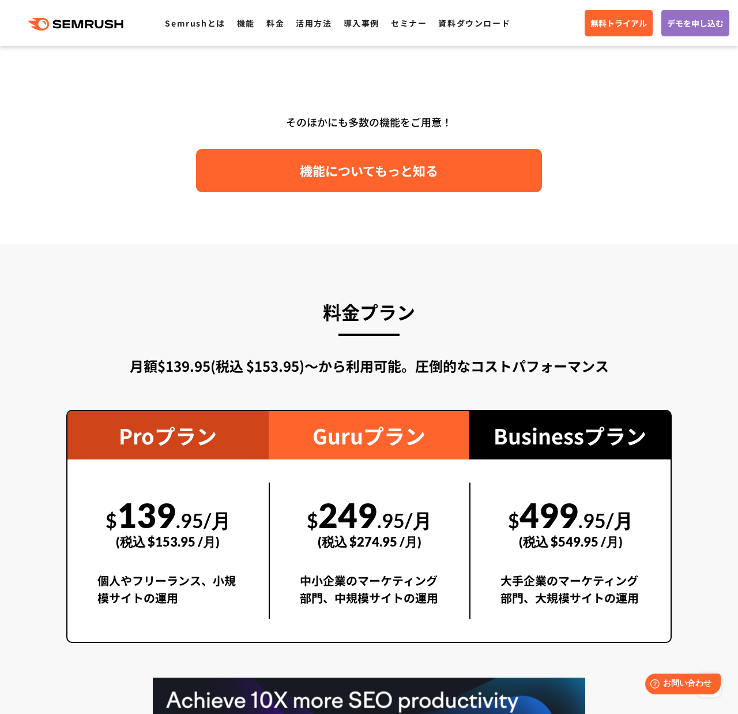
click at [339, 172] on span "機能についてもっと知る" at bounding box center [369, 170] width 138 height 20
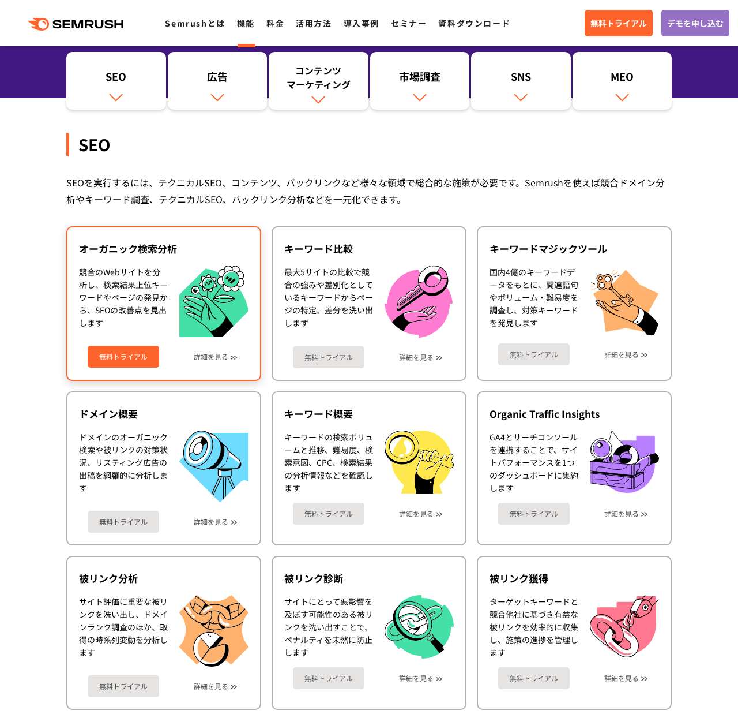
scroll to position [150, 0]
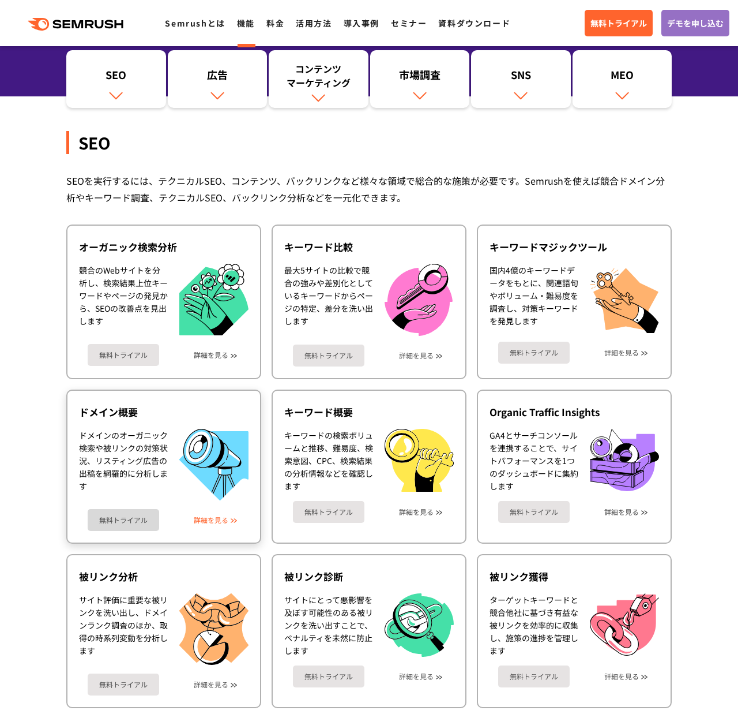
click at [213, 517] on link "詳細を見る" at bounding box center [211, 520] width 35 height 8
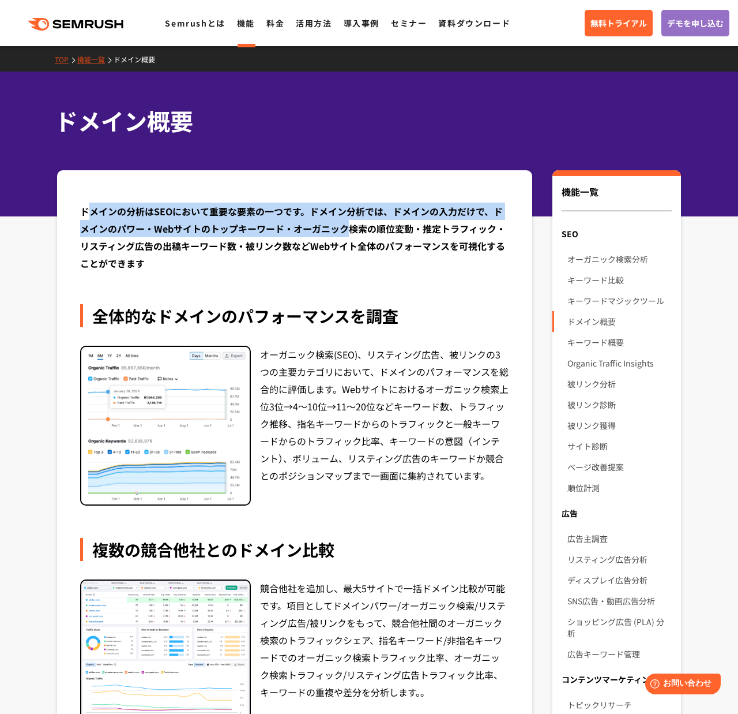
drag, startPoint x: 89, startPoint y: 209, endPoint x: 353, endPoint y: 222, distance: 263.9
click at [353, 222] on div "ドメインの分析はSEOにおいて重要な要素の一つです。ドメイン分析では、ドメインの入力だけで、ドメインのパワー・Webサイトのトップキーワード・オーガニック検索…" at bounding box center [294, 236] width 429 height 69
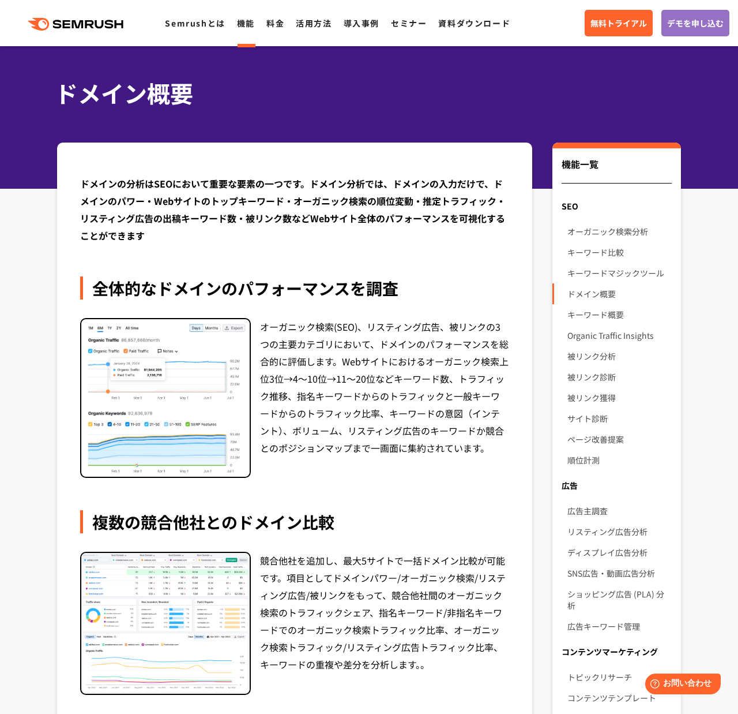
scroll to position [34, 0]
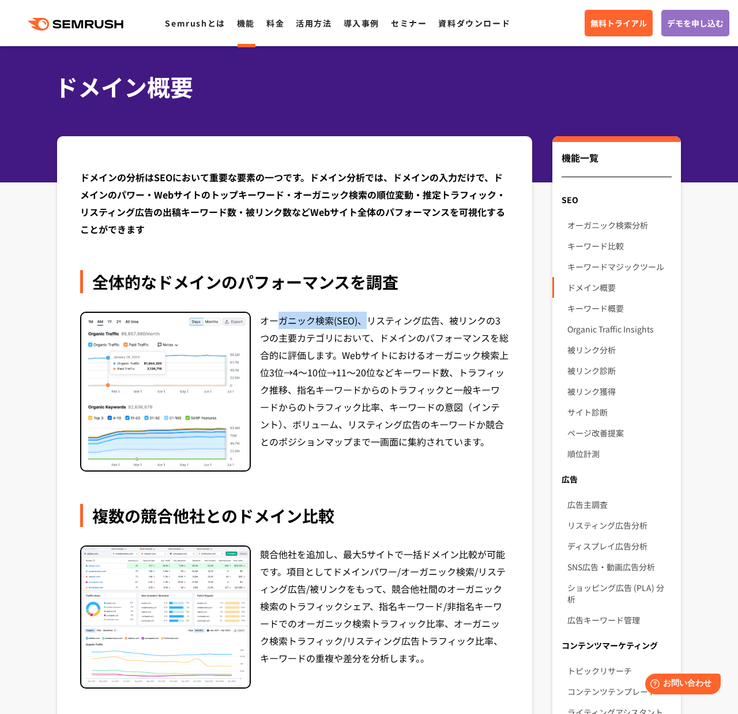
drag, startPoint x: 275, startPoint y: 324, endPoint x: 370, endPoint y: 326, distance: 95.8
click at [370, 326] on div "オーガニック検索(SEO)、リスティング広告、被リンクの3つの主要カテゴリにおいて、ドメインのパフォーマンスを総合的に評価します。Webサイトにおけるオーガニ…" at bounding box center [384, 391] width 249 height 160
click at [342, 335] on div "オーガニック検索(SEO)、リスティング広告、被リンクの3つの主要カテゴリにおいて、ドメインのパフォーマンスを総合的に評価します。Webサイトにおけるオーガニ…" at bounding box center [384, 391] width 249 height 160
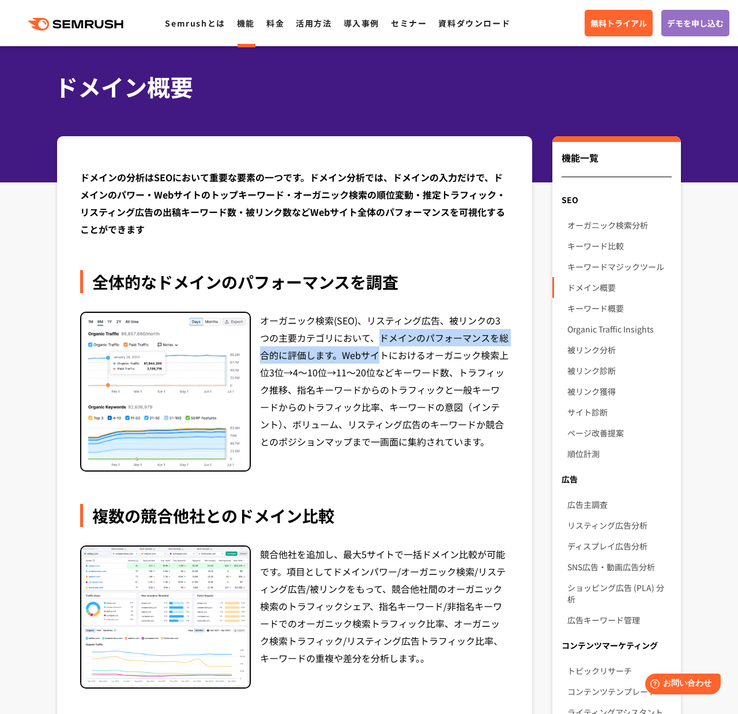
drag, startPoint x: 382, startPoint y: 336, endPoint x: 382, endPoint y: 352, distance: 16.7
click at [382, 352] on div "オーガニック検索(SEO)、リスティング広告、被リンクの3つの主要カテゴリにおいて、ドメインのパフォーマンスを総合的に評価します。Webサイトにおけるオーガニ…" at bounding box center [384, 391] width 249 height 160
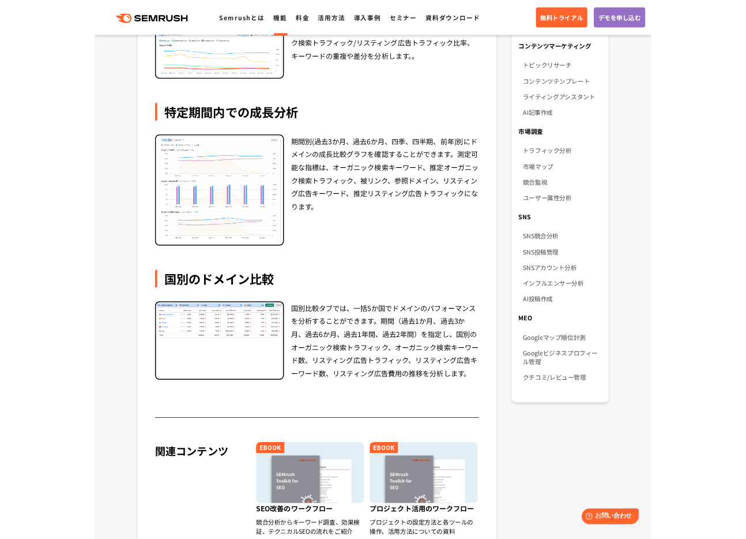
scroll to position [618, 0]
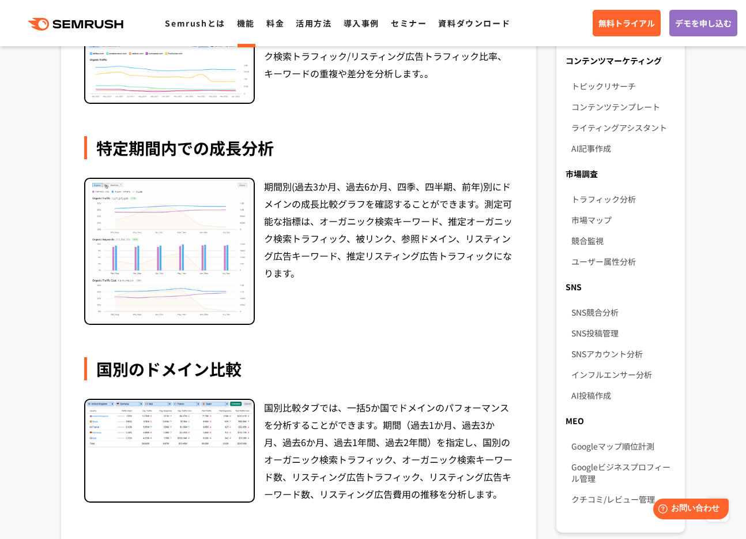
click at [247, 21] on link "機能" at bounding box center [246, 23] width 18 height 12
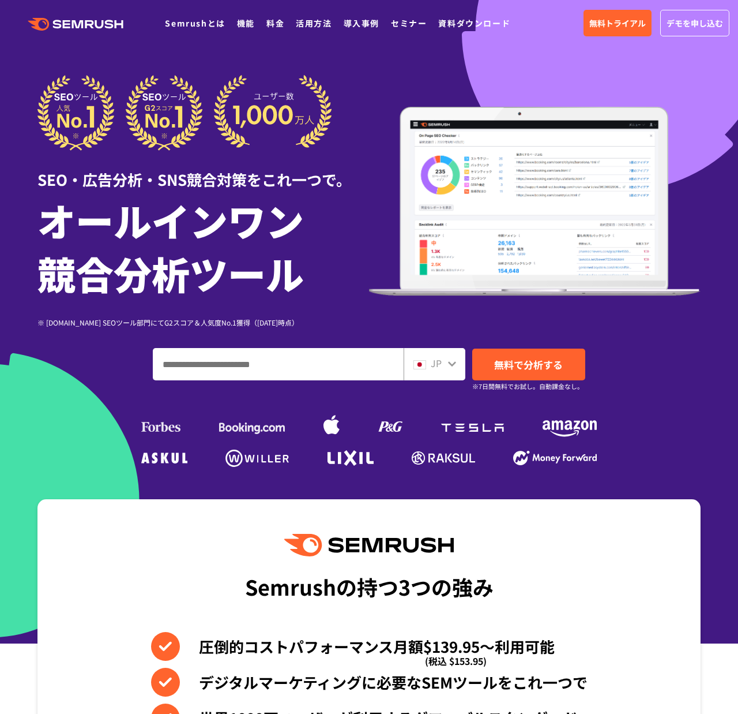
click at [182, 25] on link "Semrushとは" at bounding box center [195, 23] width 60 height 12
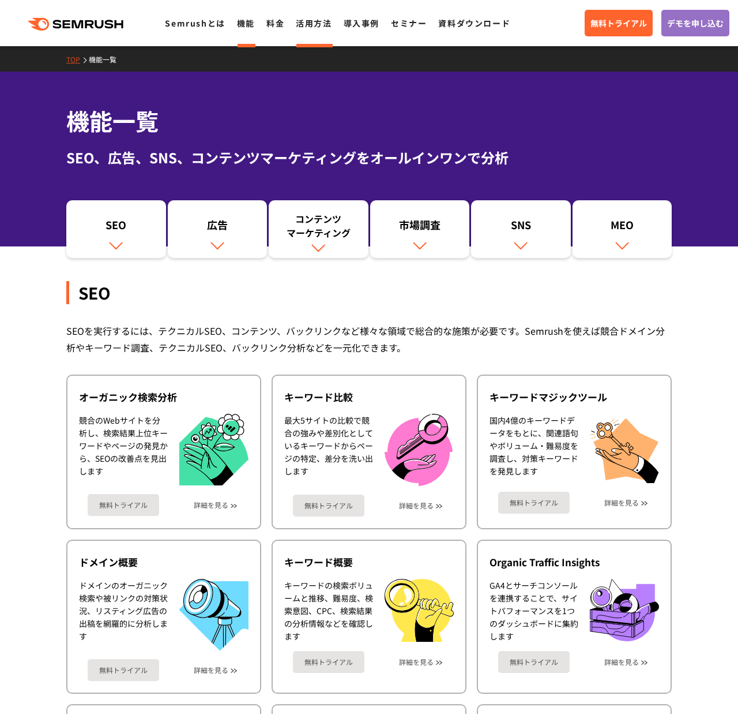
click at [311, 26] on link "活用方法" at bounding box center [314, 23] width 36 height 12
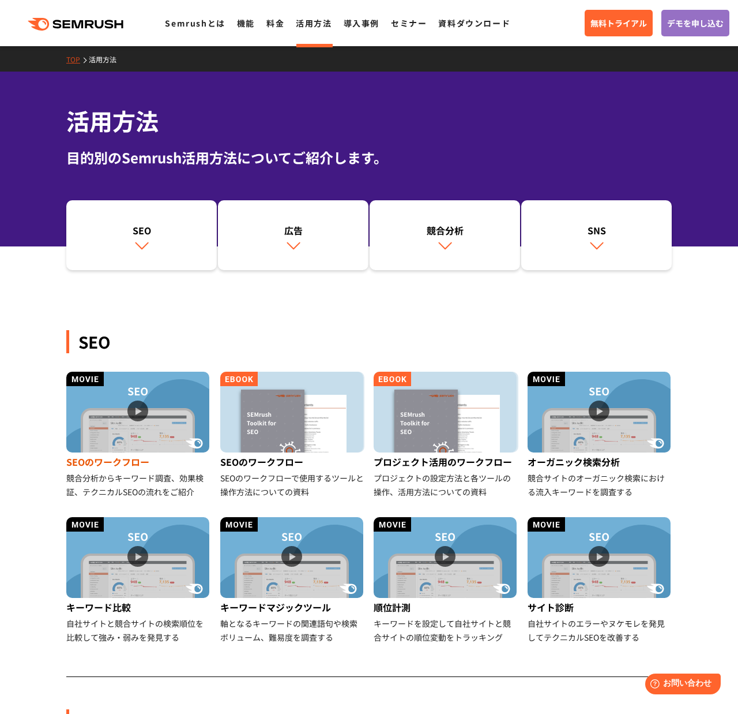
click at [105, 443] on img at bounding box center [137, 411] width 143 height 81
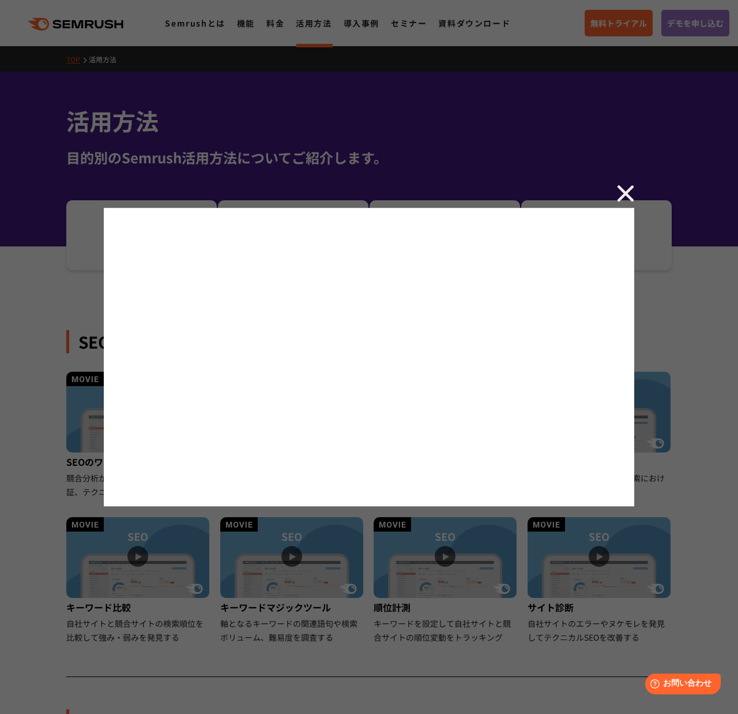
click at [115, 567] on div at bounding box center [369, 357] width 738 height 714
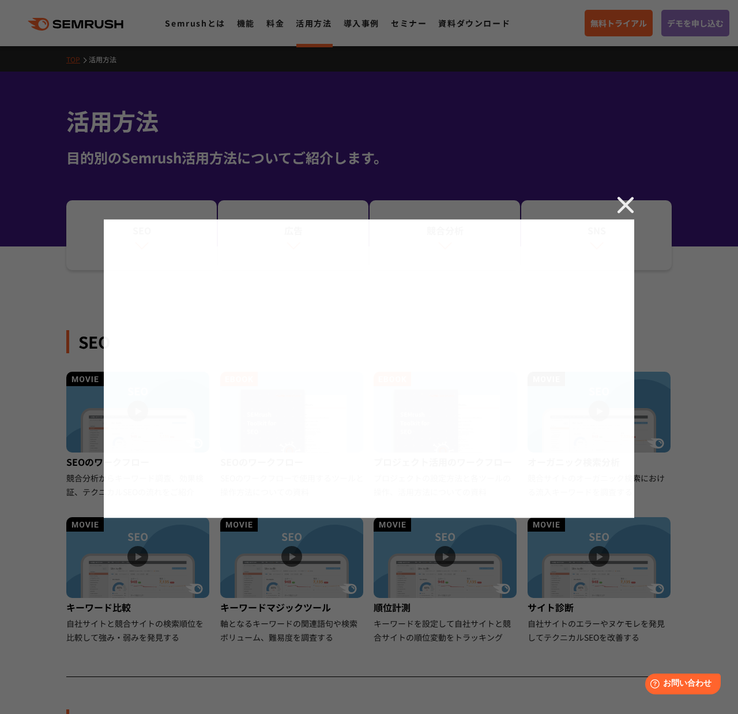
click at [115, 567] on div at bounding box center [369, 357] width 738 height 714
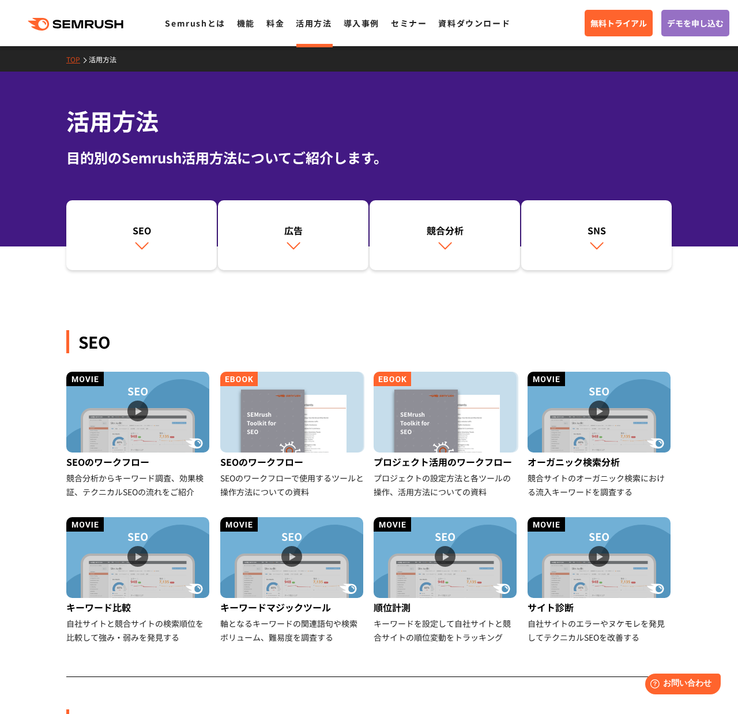
click at [115, 567] on img at bounding box center [137, 557] width 143 height 81
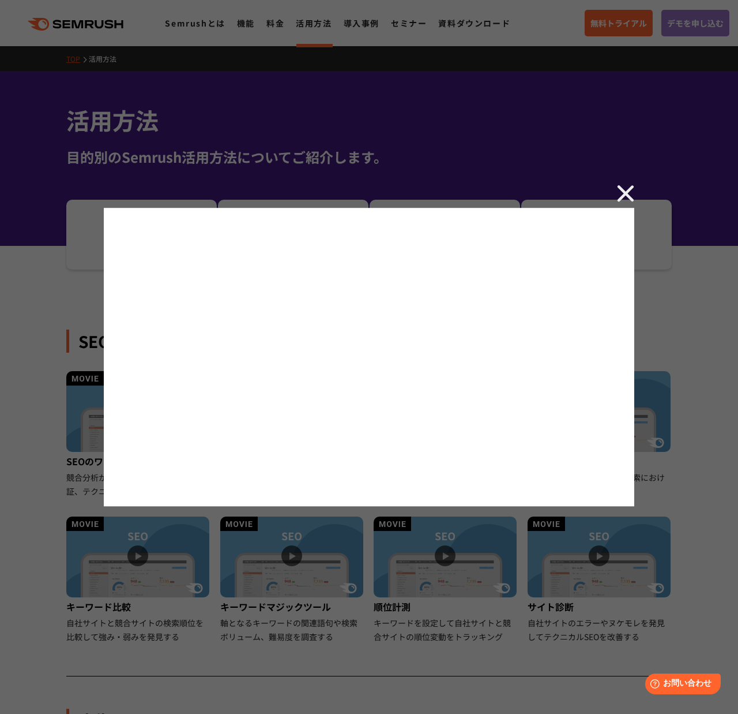
scroll to position [1, 0]
click at [406, 73] on div at bounding box center [369, 357] width 738 height 714
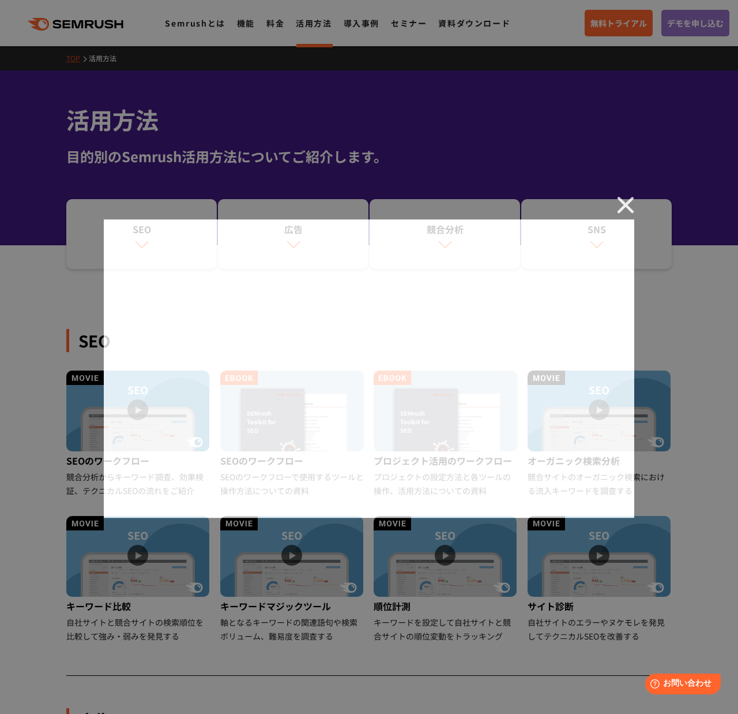
drag, startPoint x: 406, startPoint y: 73, endPoint x: 352, endPoint y: 40, distance: 62.9
click at [405, 73] on div at bounding box center [369, 357] width 738 height 714
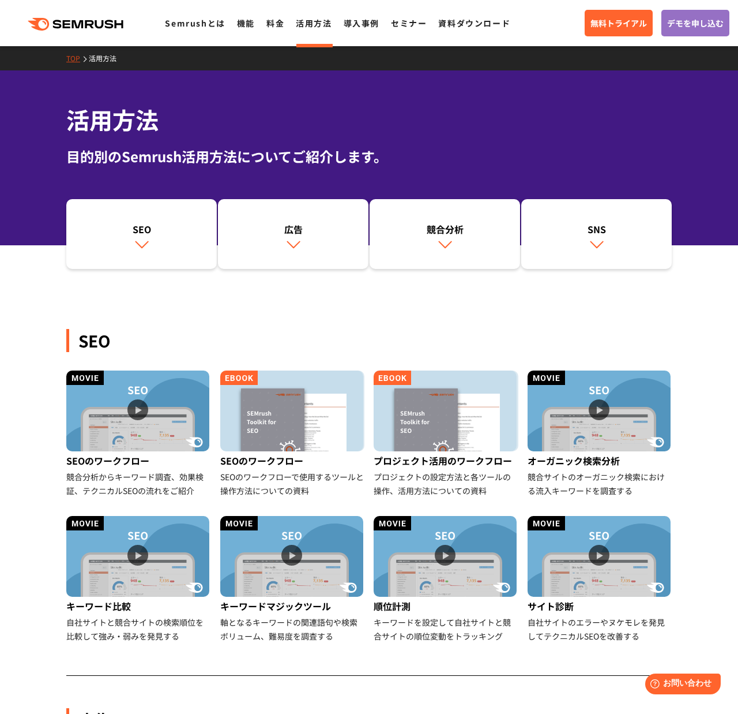
click at [326, 28] on link "活用方法" at bounding box center [314, 23] width 36 height 12
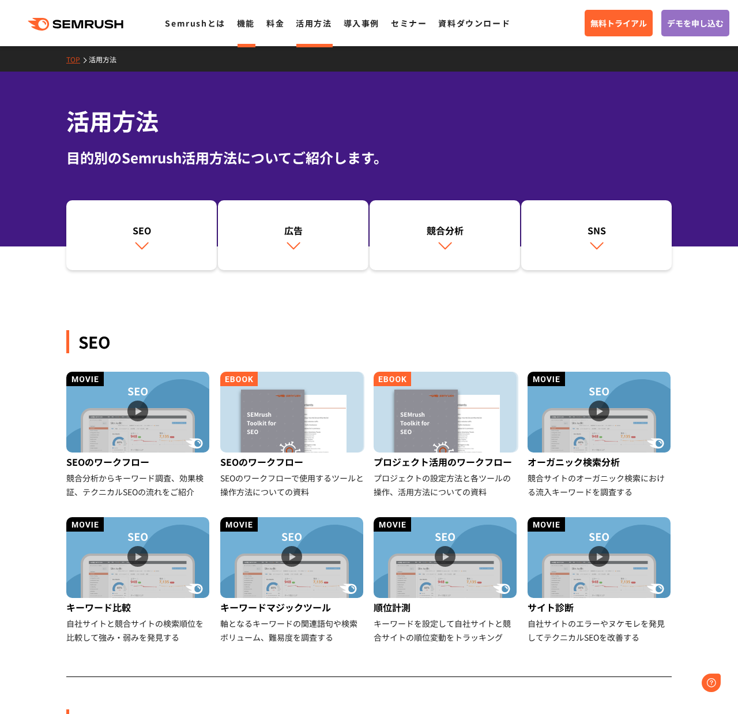
drag, startPoint x: 268, startPoint y: 29, endPoint x: 238, endPoint y: 27, distance: 29.5
click at [268, 29] on link "料金" at bounding box center [276, 23] width 18 height 12
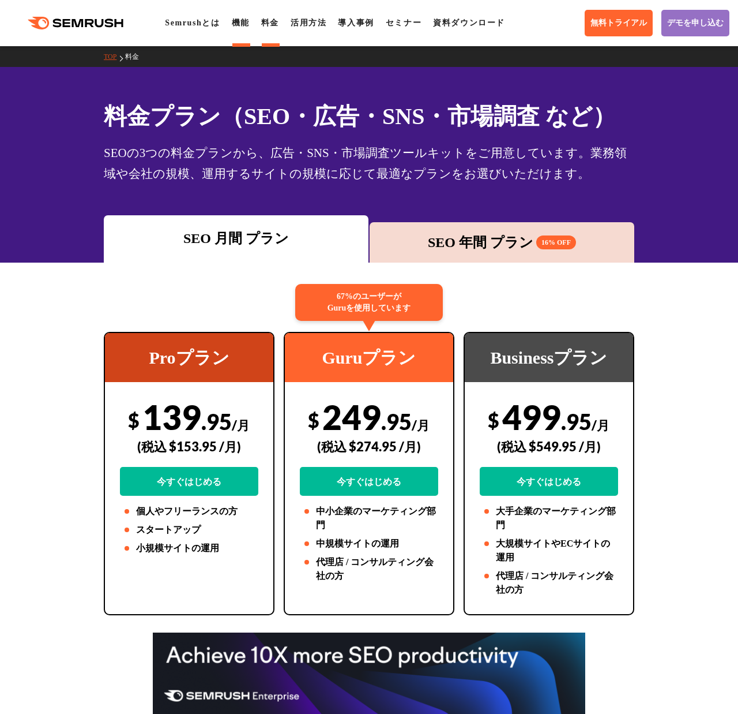
click at [243, 26] on link "機能" at bounding box center [241, 22] width 18 height 9
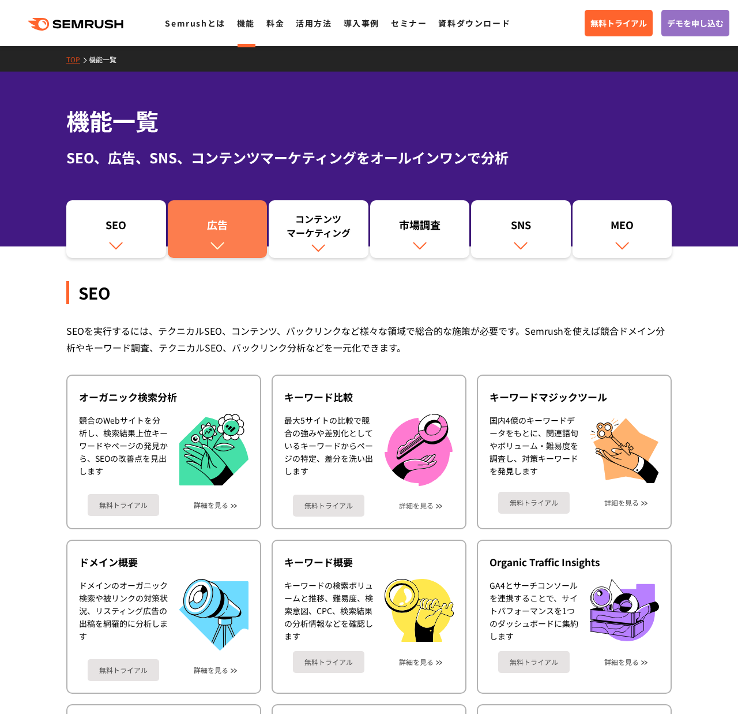
click at [246, 230] on div "広告" at bounding box center [218, 227] width 88 height 20
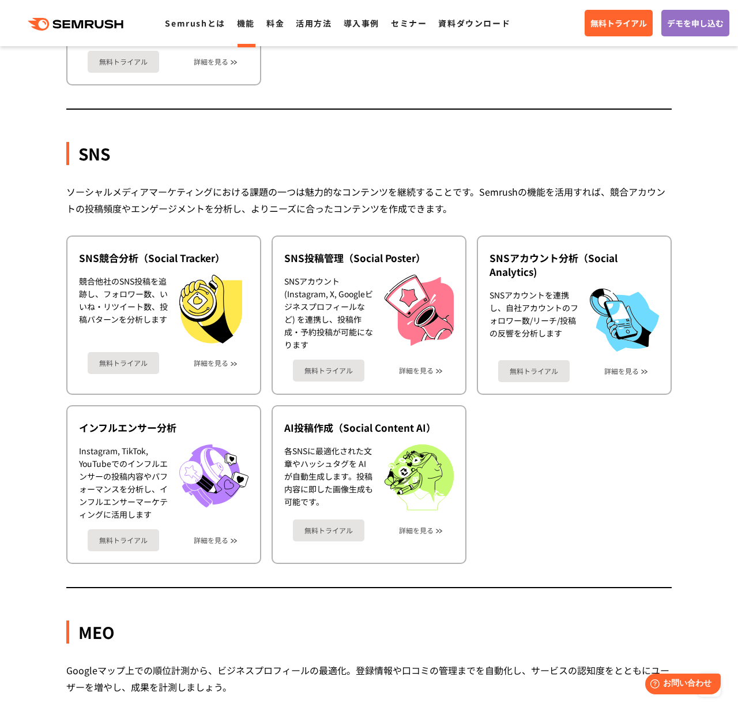
scroll to position [2329, 0]
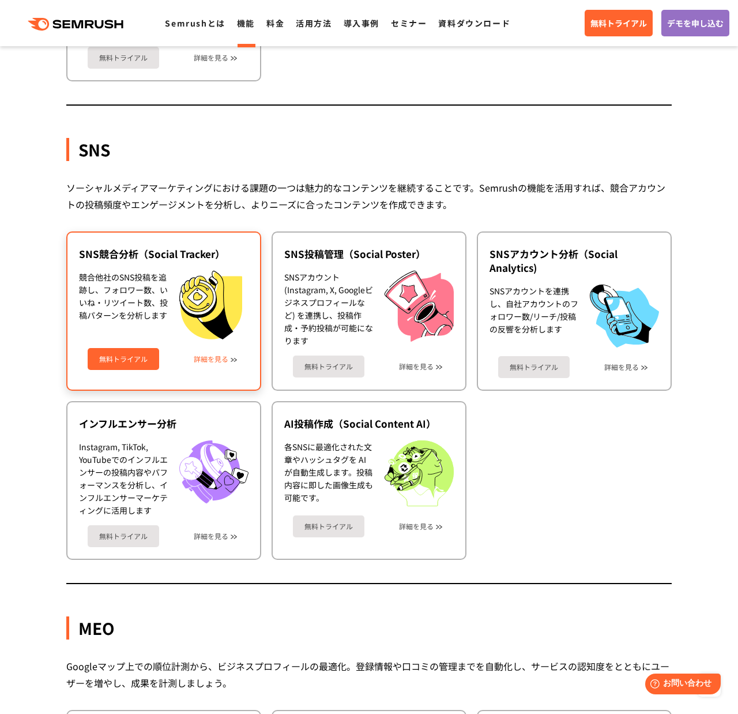
click at [211, 361] on link "詳細を見る" at bounding box center [211, 359] width 35 height 8
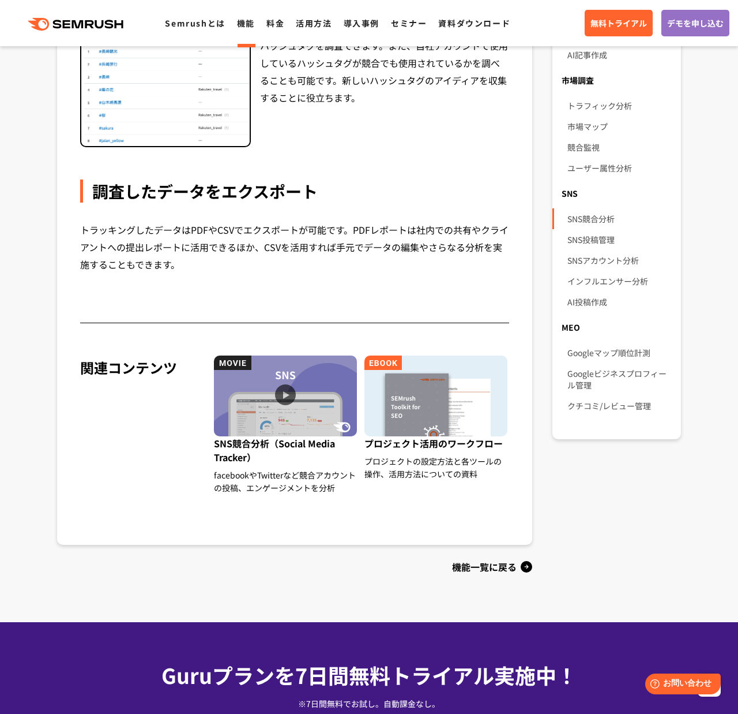
scroll to position [714, 0]
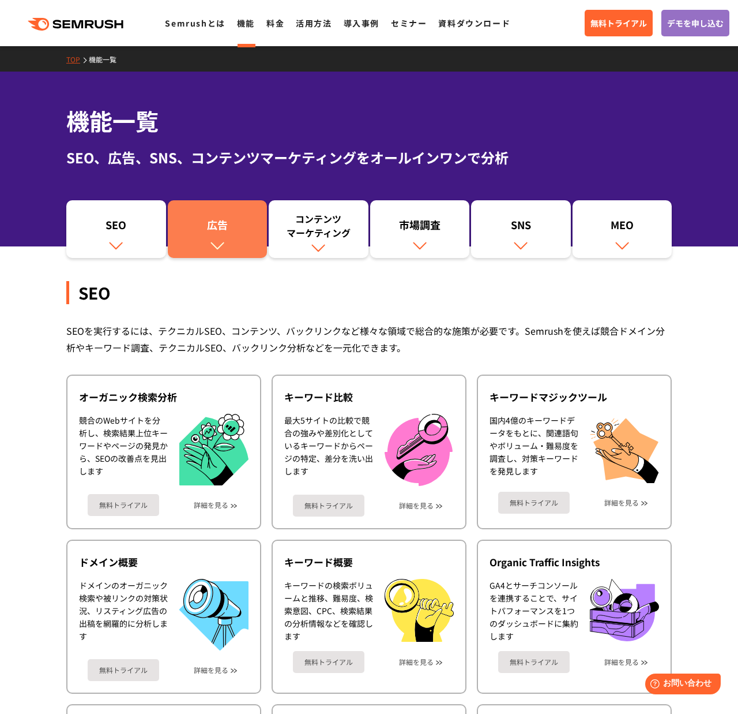
click at [207, 222] on div "広告" at bounding box center [218, 227] width 88 height 20
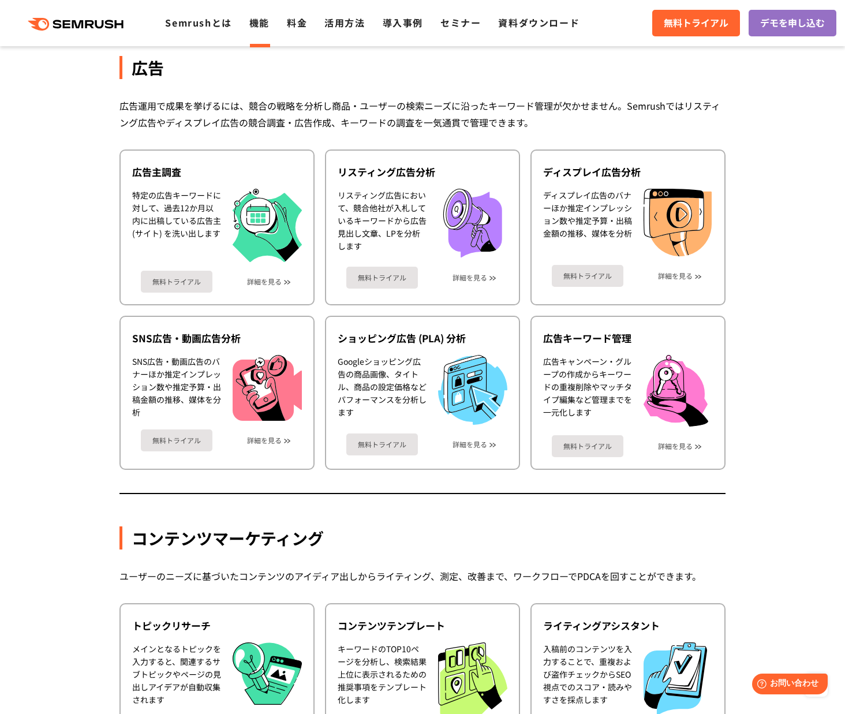
scroll to position [1027, 0]
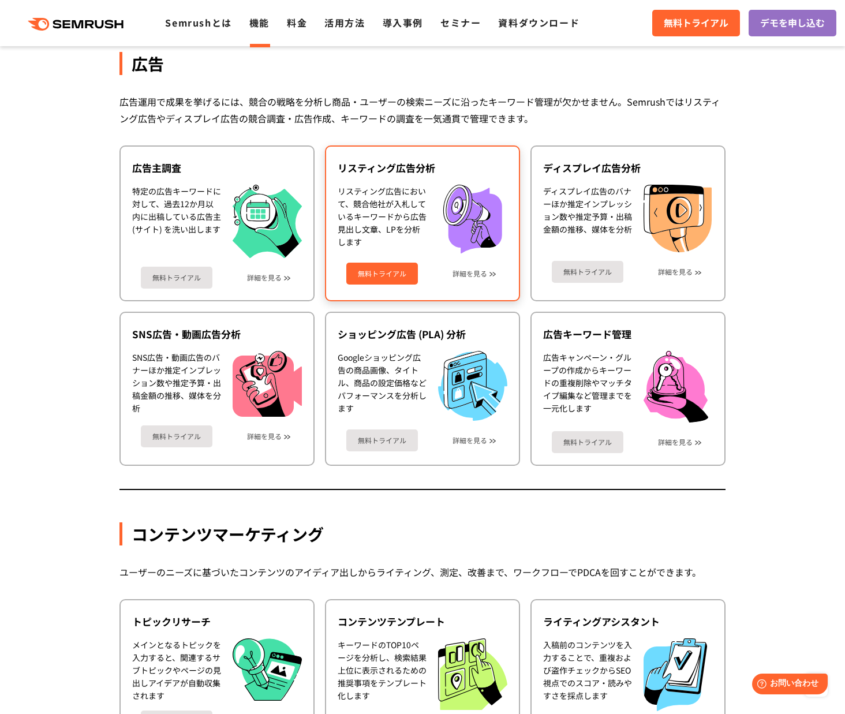
click at [420, 237] on div "リスティング広告において、競合他社が入札しているキーワードから広告見出し文章、LPを分析します" at bounding box center [381, 219] width 89 height 69
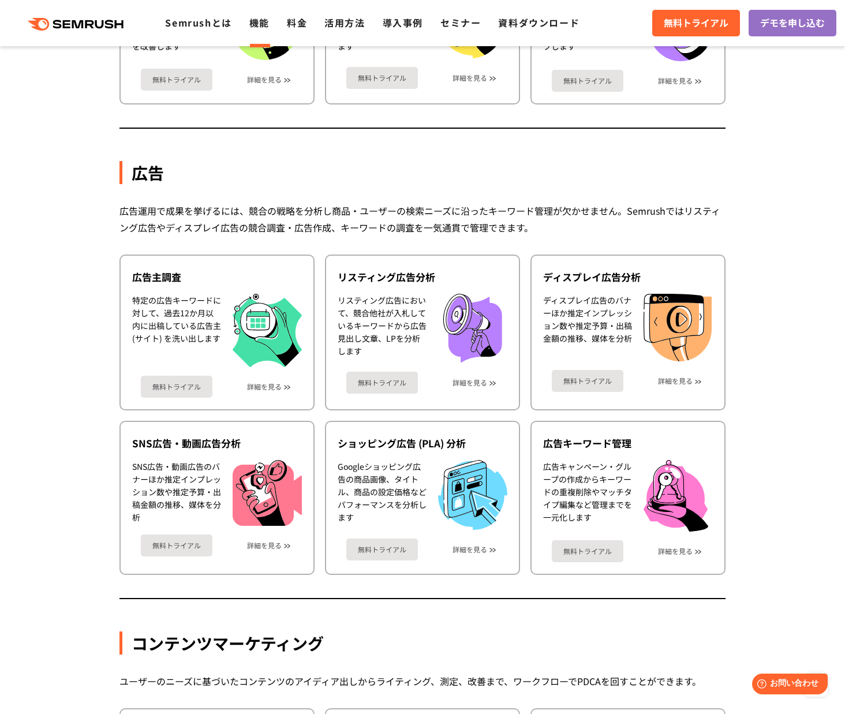
scroll to position [919, 0]
click at [276, 385] on link "詳細を見る" at bounding box center [264, 386] width 35 height 8
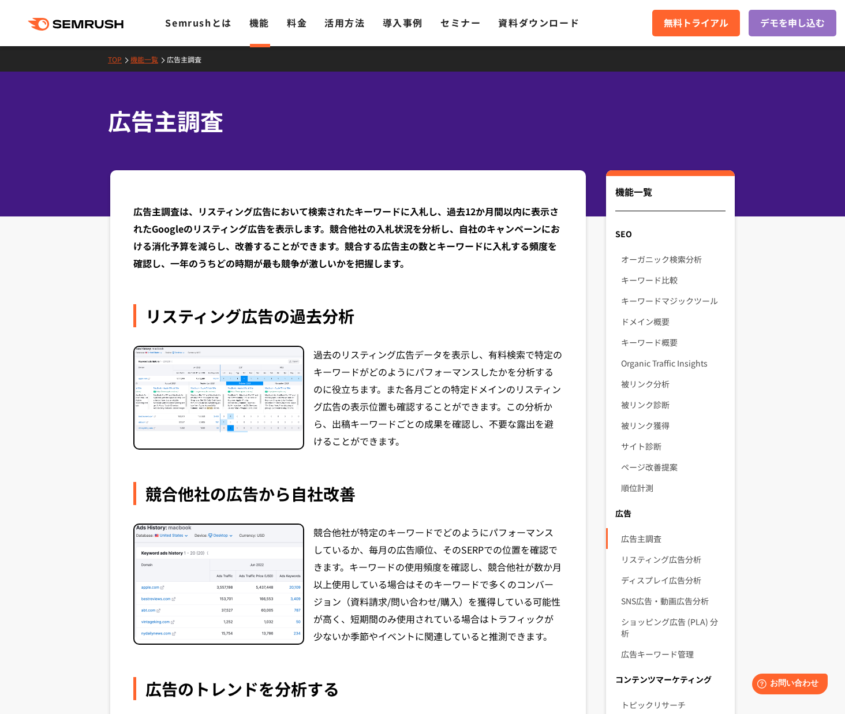
click at [343, 34] on div ".cls {fill: #FF642D;} .cls {fill: #FF642D;} Semrushとは 機能 料金 活用方法 導入事例 セミナー 資料ダウ…" at bounding box center [422, 23] width 845 height 35
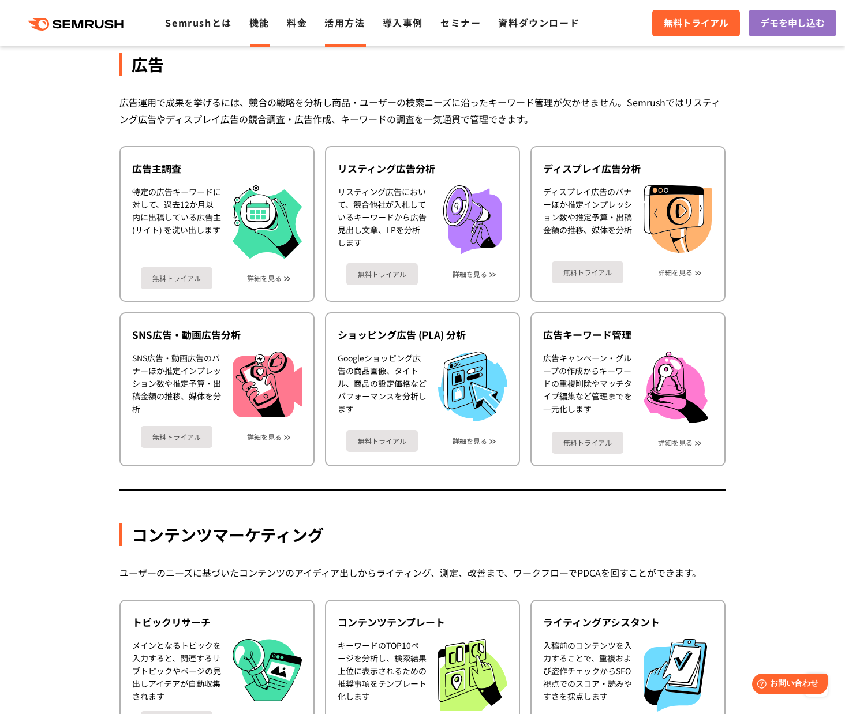
click at [347, 21] on link "活用方法" at bounding box center [344, 23] width 40 height 14
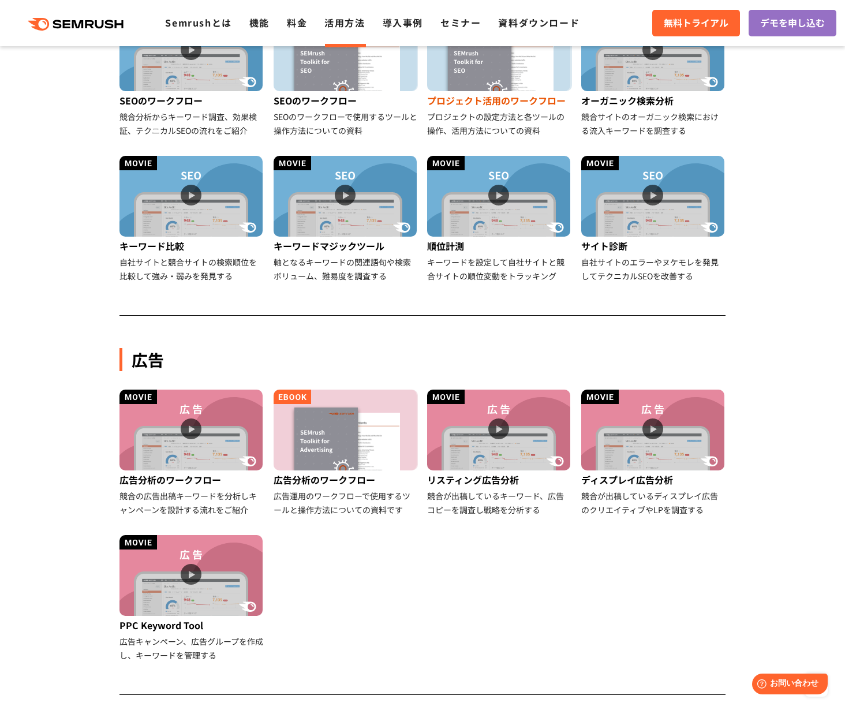
scroll to position [363, 0]
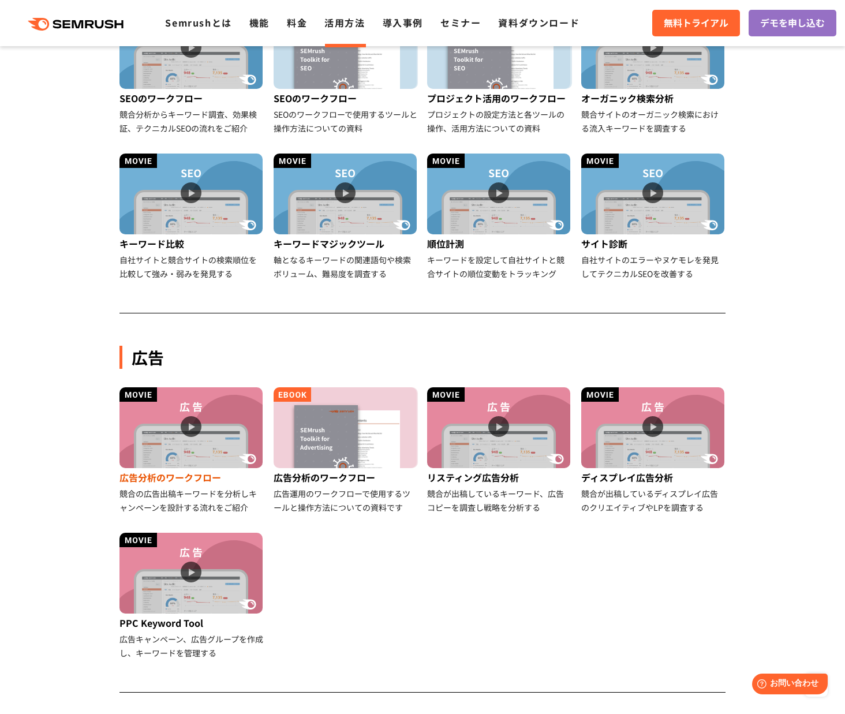
click at [200, 423] on img at bounding box center [190, 427] width 143 height 81
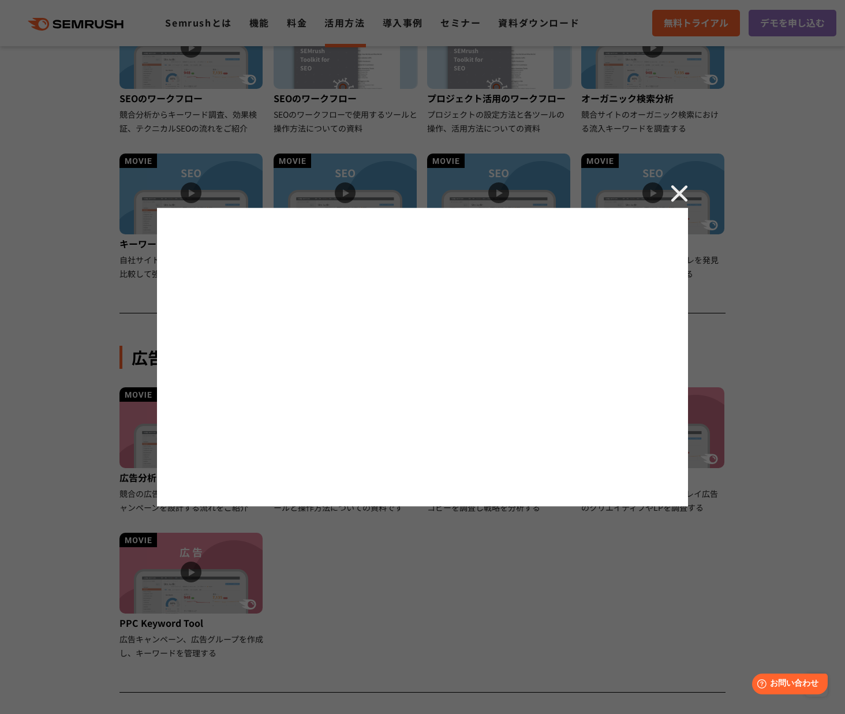
scroll to position [362, 0]
click at [684, 196] on img at bounding box center [678, 193] width 17 height 17
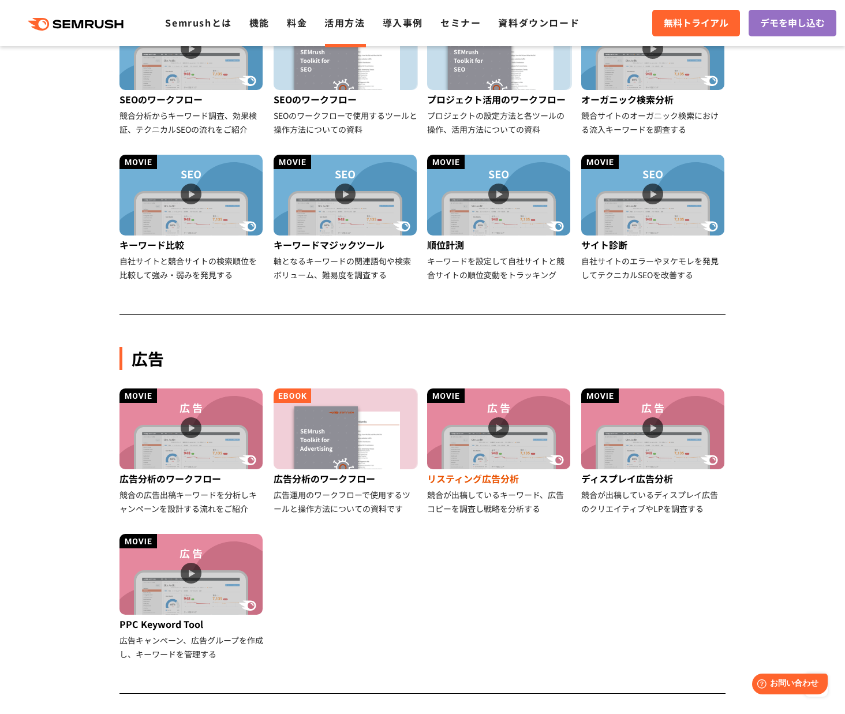
click at [508, 456] on img at bounding box center [498, 428] width 143 height 81
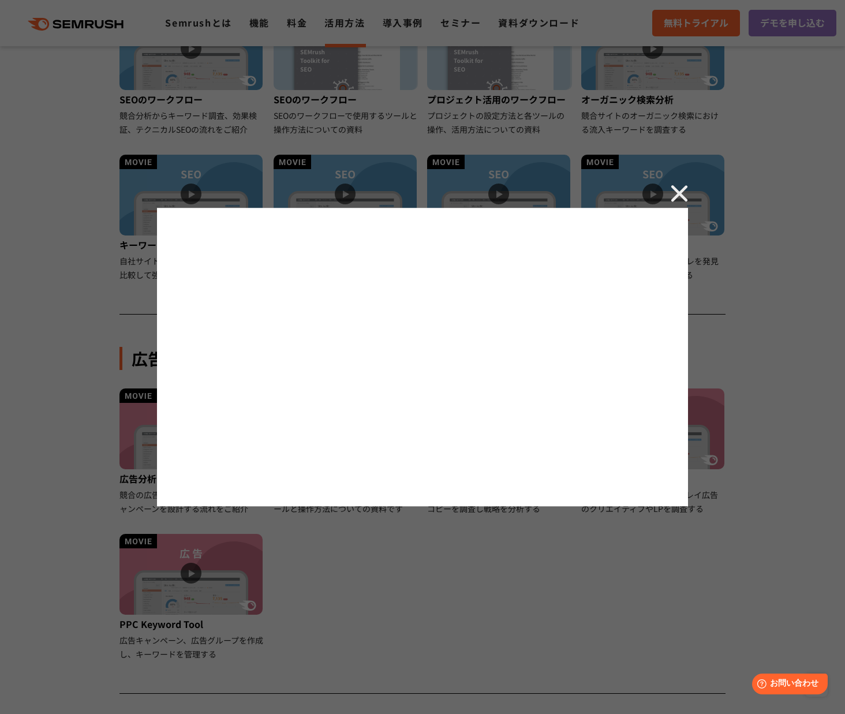
click at [571, 622] on div at bounding box center [422, 357] width 845 height 714
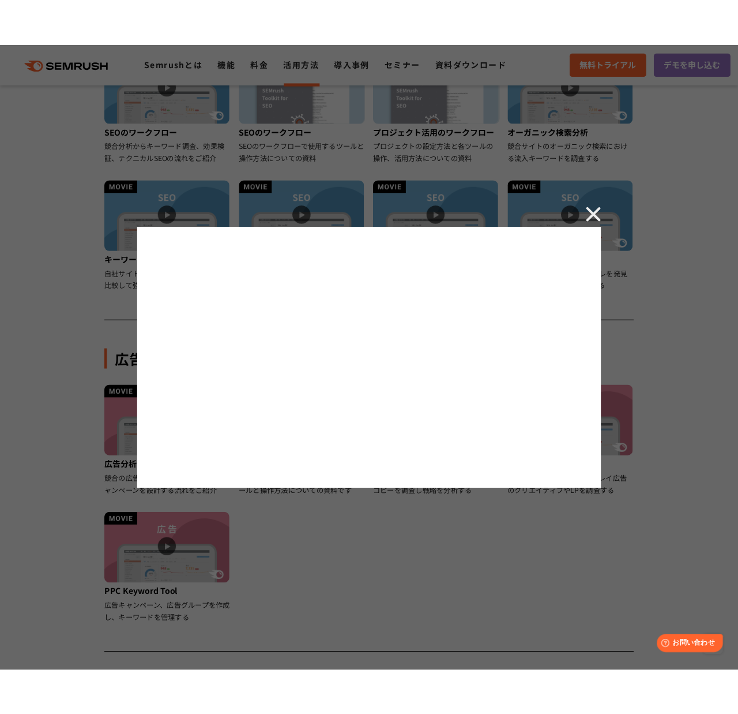
scroll to position [363, 0]
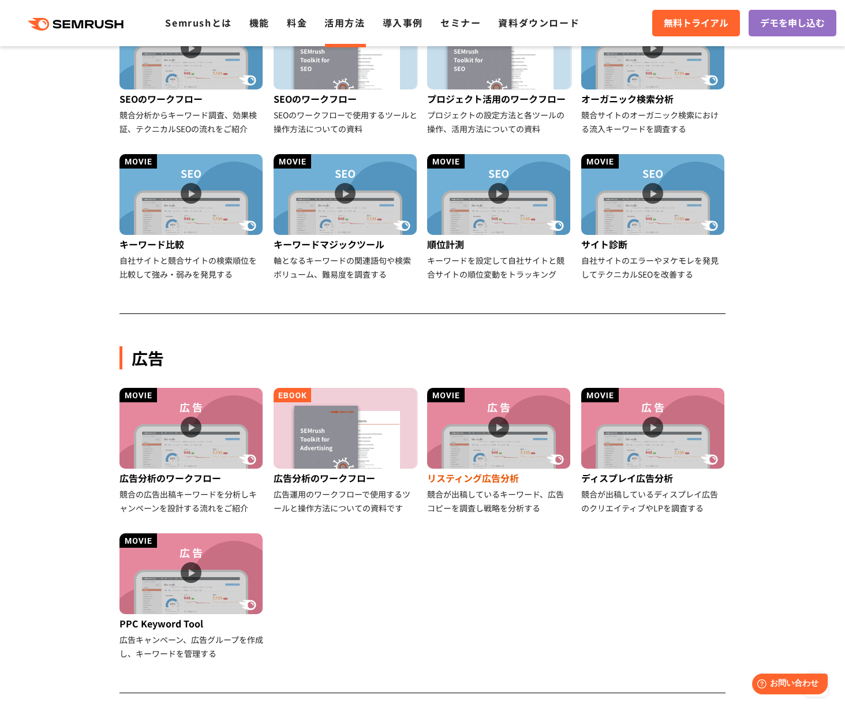
click at [512, 474] on div "リスティング広告分析" at bounding box center [499, 477] width 145 height 18
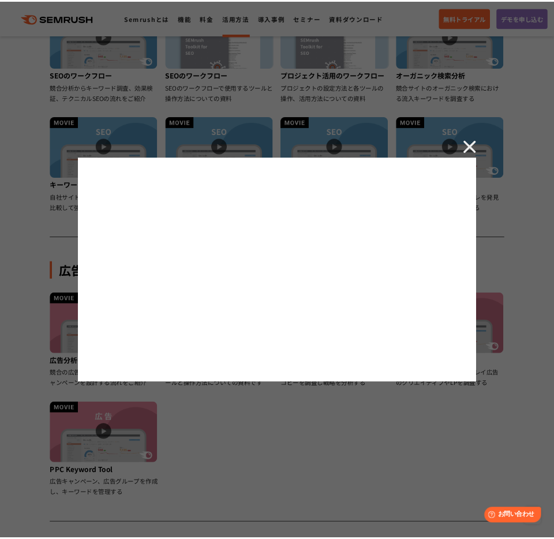
scroll to position [346, 0]
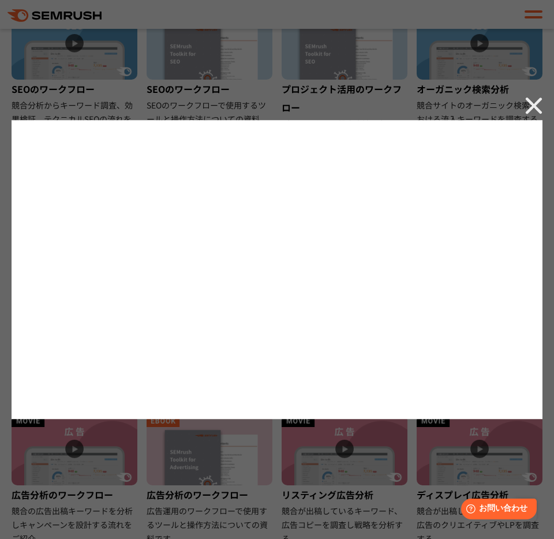
click at [531, 107] on img at bounding box center [533, 105] width 17 height 17
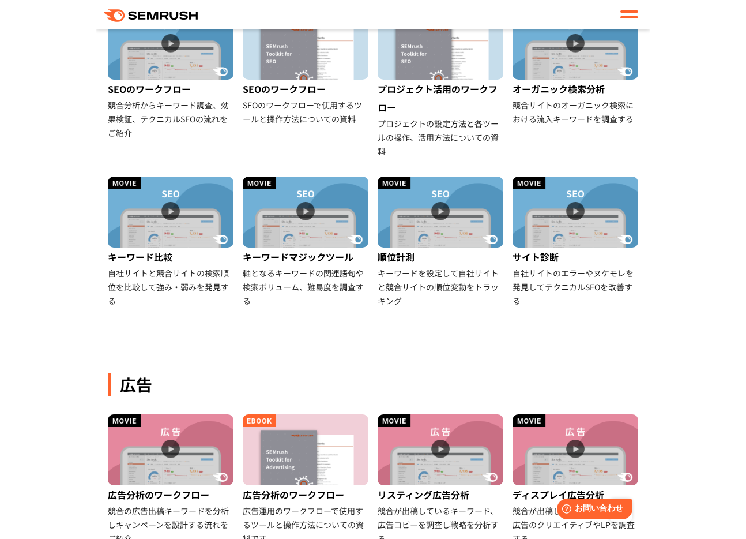
scroll to position [363, 0]
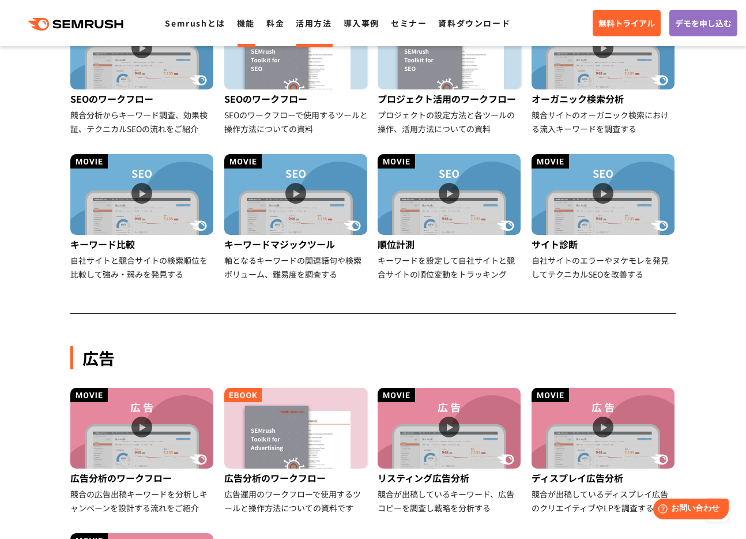
click at [246, 23] on link "機能" at bounding box center [246, 23] width 18 height 12
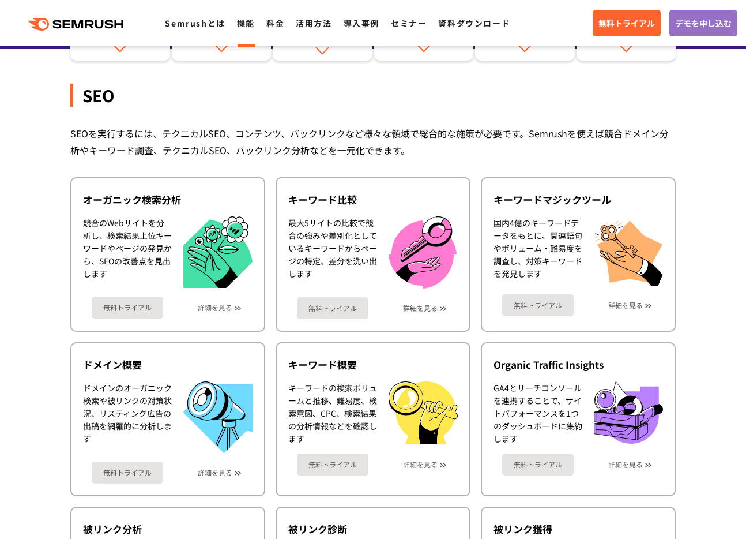
scroll to position [201, 0]
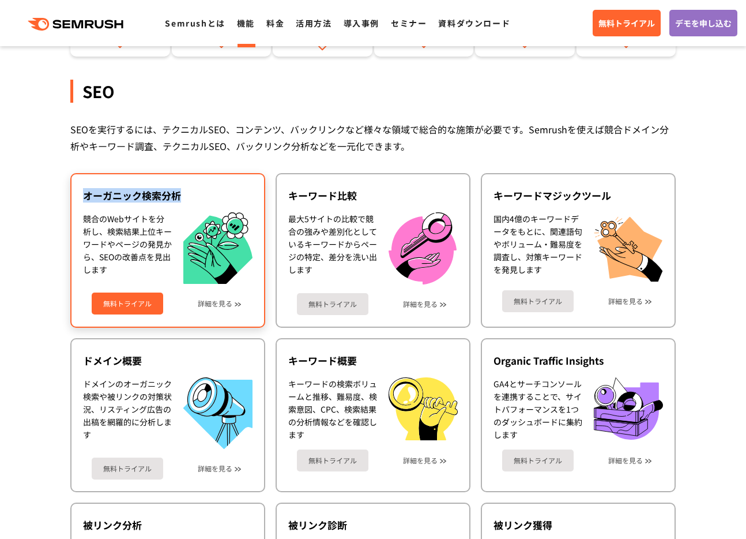
drag, startPoint x: 181, startPoint y: 196, endPoint x: 84, endPoint y: 196, distance: 96.9
click at [84, 196] on div "オーガニック検索分析" at bounding box center [168, 196] width 170 height 14
copy div "オーガニック検索分析"
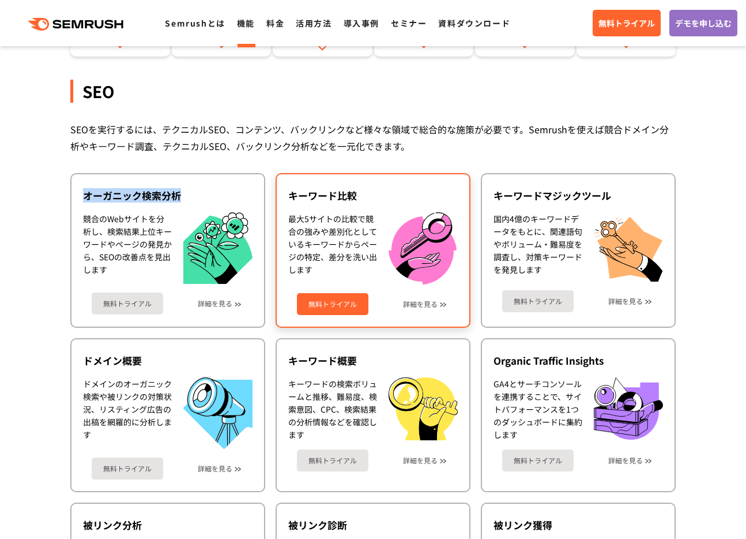
click at [335, 197] on div "キーワード比較" at bounding box center [373, 196] width 170 height 14
copy div "キーワード比較"
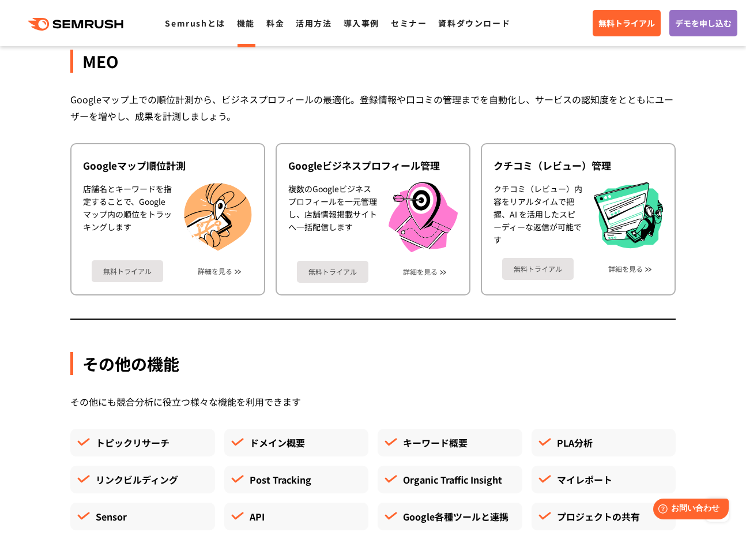
scroll to position [2889, 0]
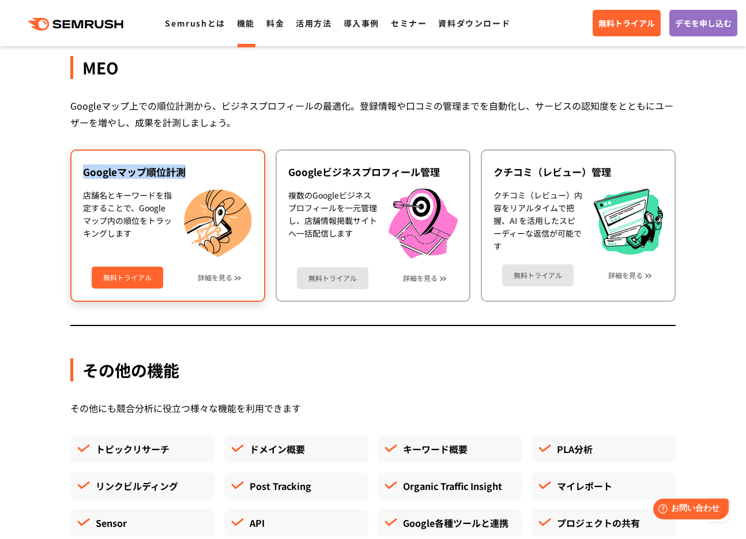
drag, startPoint x: 186, startPoint y: 171, endPoint x: 76, endPoint y: 171, distance: 110.2
click at [74, 171] on div "Googleマップ順位計測 店舗名とキーワードを指定することで、Googleマップ内の順位をトラッキングします 無料トライアル 詳細を見る" at bounding box center [167, 225] width 195 height 152
copy div "Googleマップ順位計測"
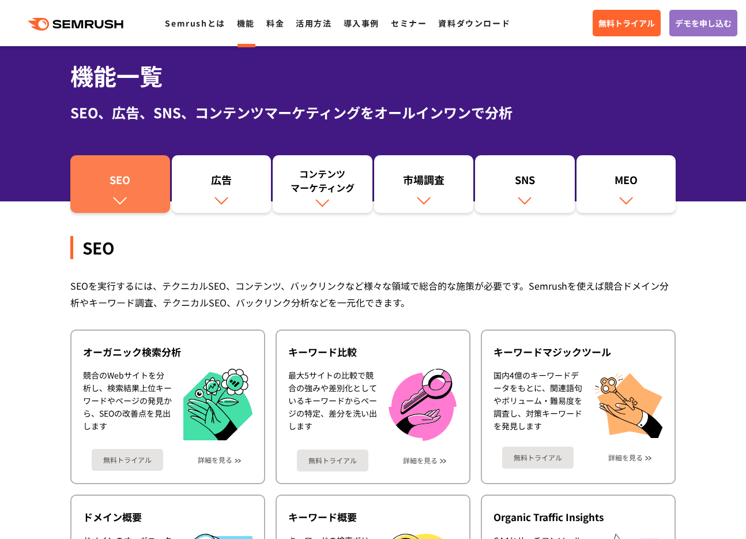
click at [127, 185] on div "SEO" at bounding box center [120, 182] width 88 height 20
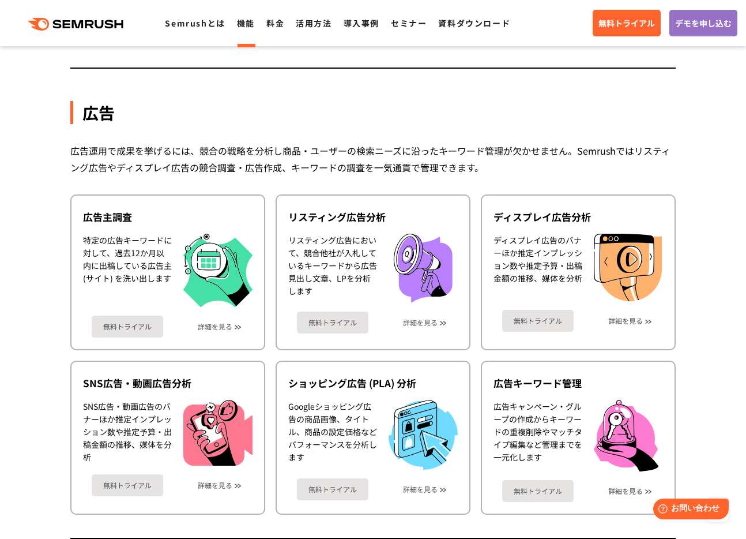
scroll to position [978, 0]
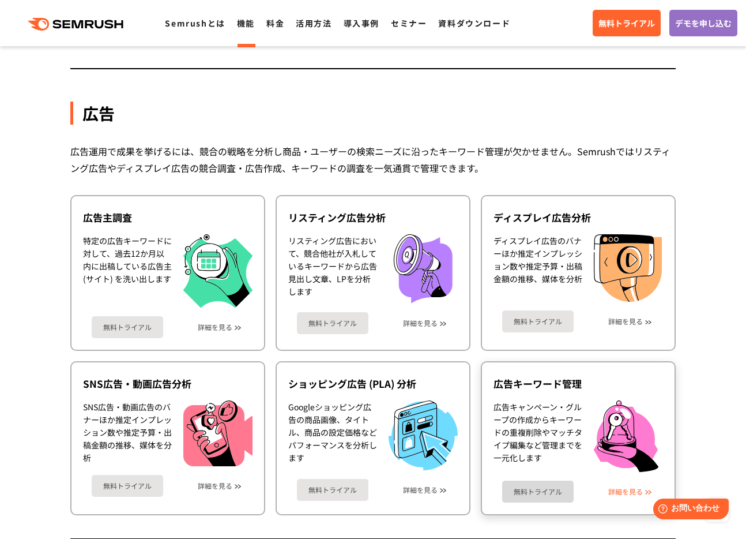
click at [617, 490] on link "詳細を見る" at bounding box center [626, 491] width 35 height 8
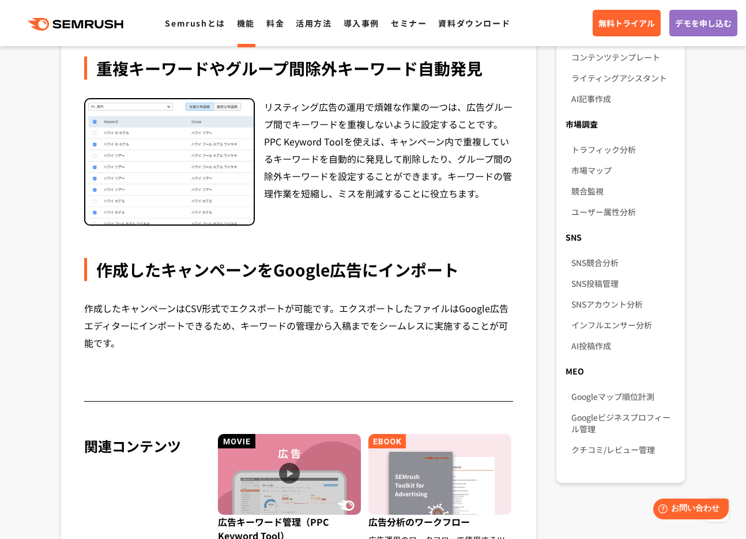
scroll to position [674, 0]
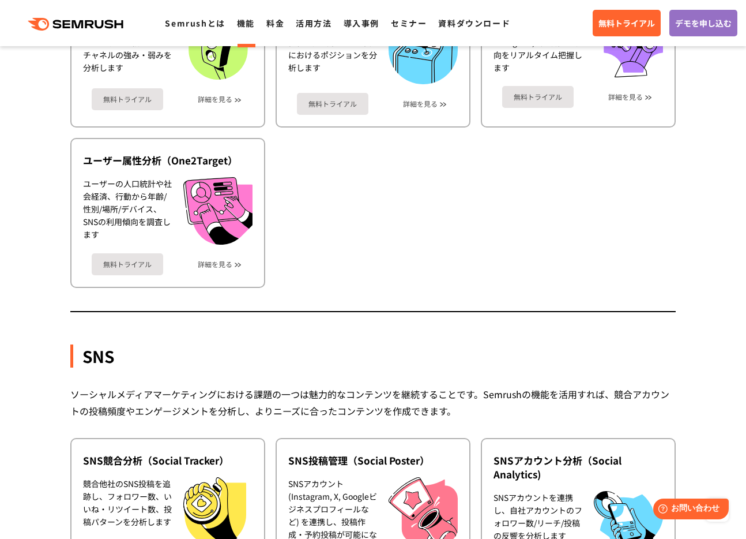
scroll to position [2119, 0]
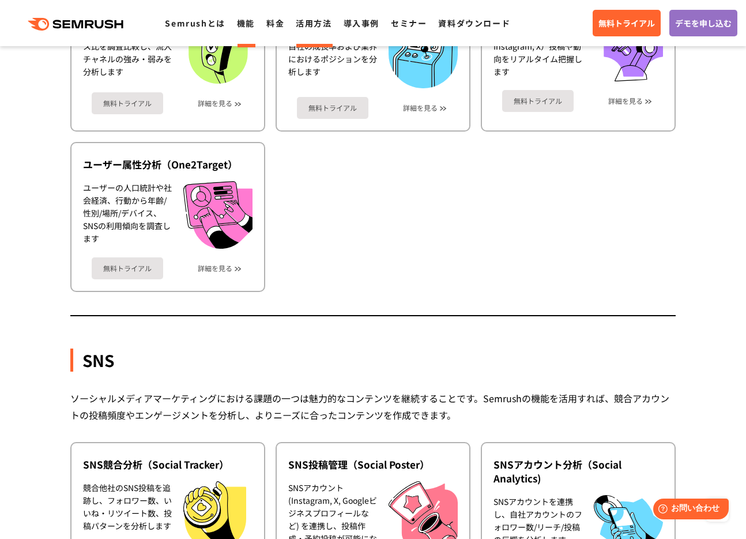
click at [319, 25] on link "活用方法" at bounding box center [314, 23] width 36 height 12
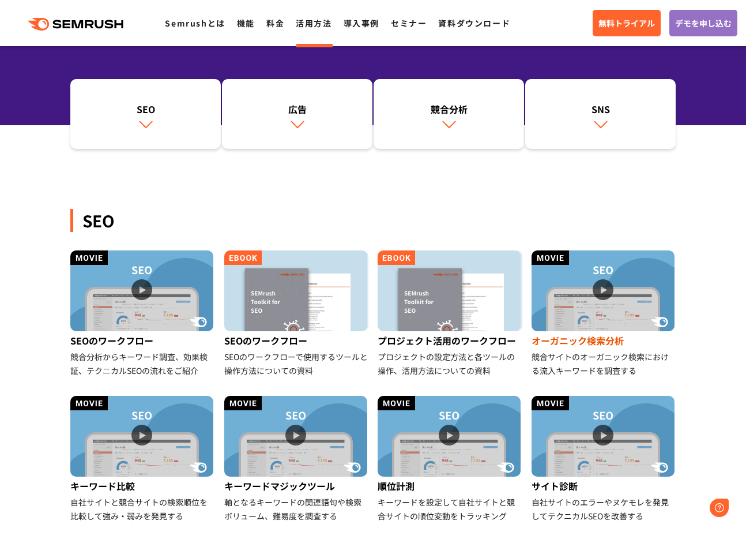
scroll to position [125, 0]
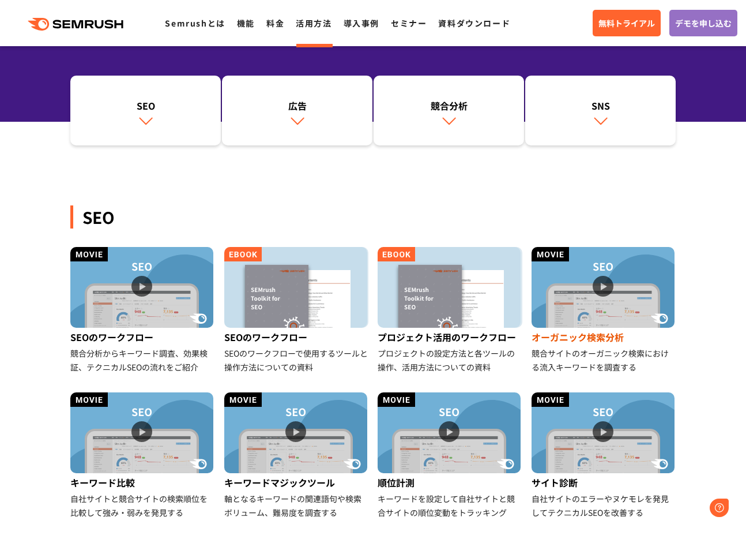
click at [590, 305] on img at bounding box center [603, 287] width 143 height 81
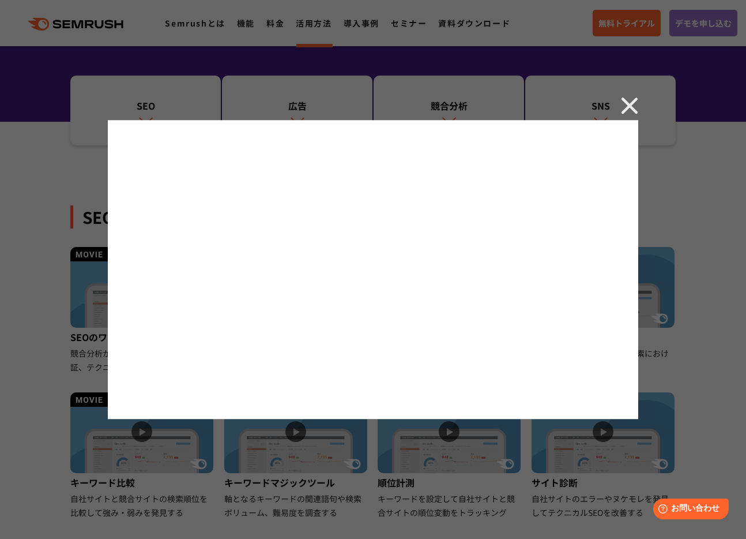
scroll to position [131, 0]
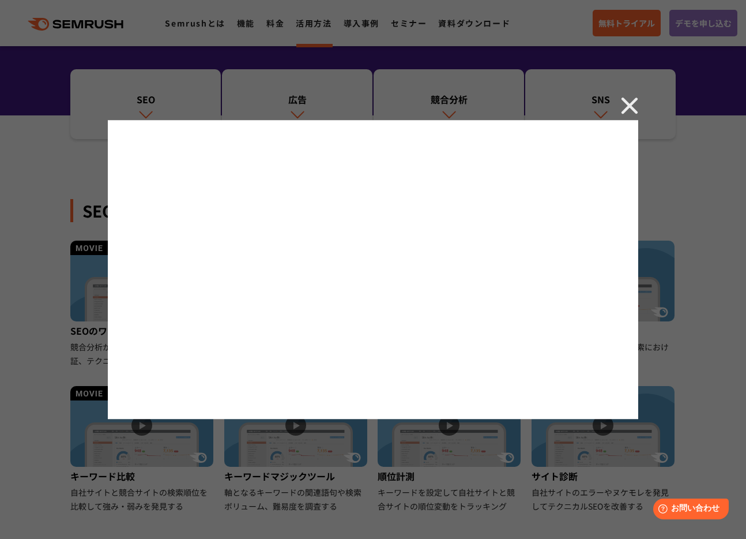
click at [406, 460] on div at bounding box center [373, 269] width 746 height 539
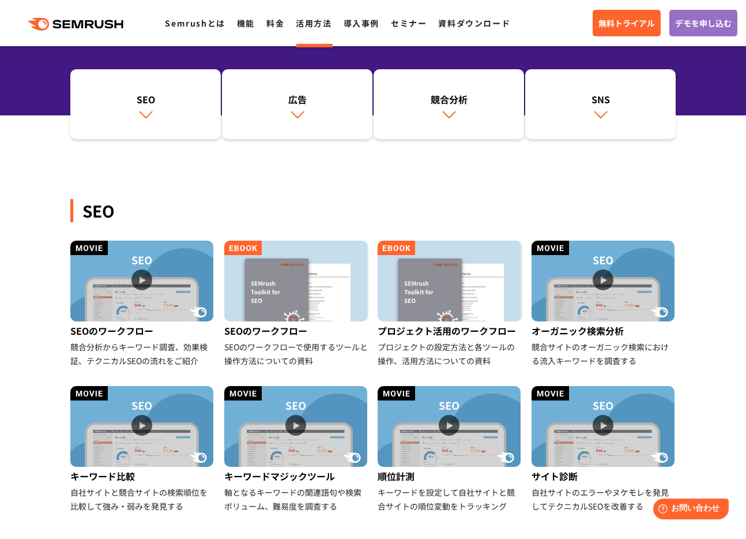
click at [643, 299] on img at bounding box center [603, 281] width 143 height 81
